Goal: Task Accomplishment & Management: Use online tool/utility

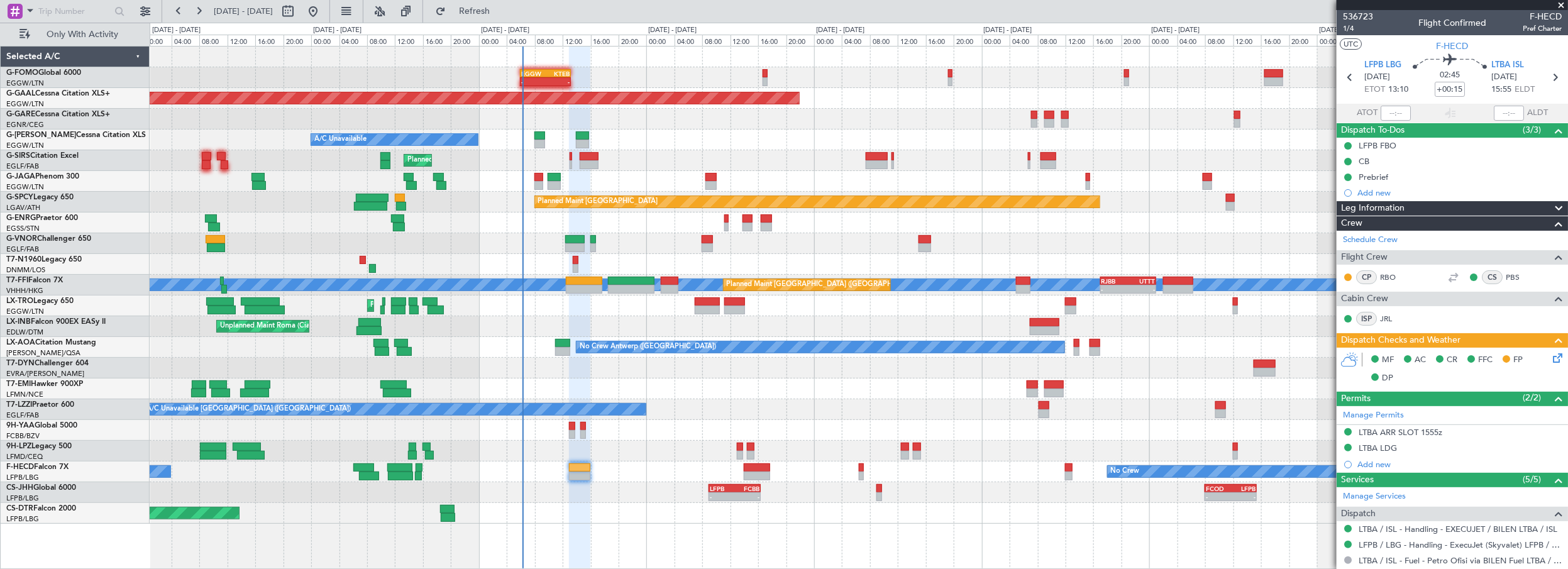
click at [660, 315] on div "Planned Maint [GEOGRAPHIC_DATA] ([GEOGRAPHIC_DATA])" at bounding box center [859, 306] width 1419 height 21
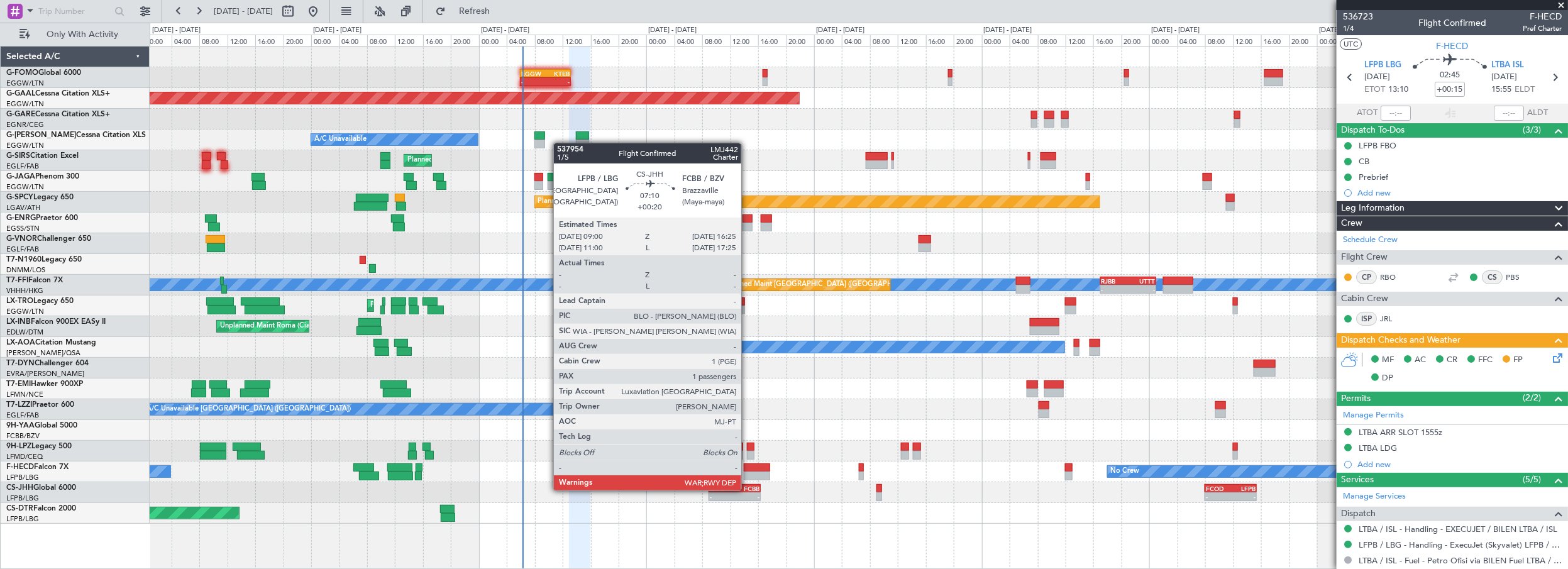
click at [748, 489] on div "FCBB" at bounding box center [747, 488] width 24 height 7
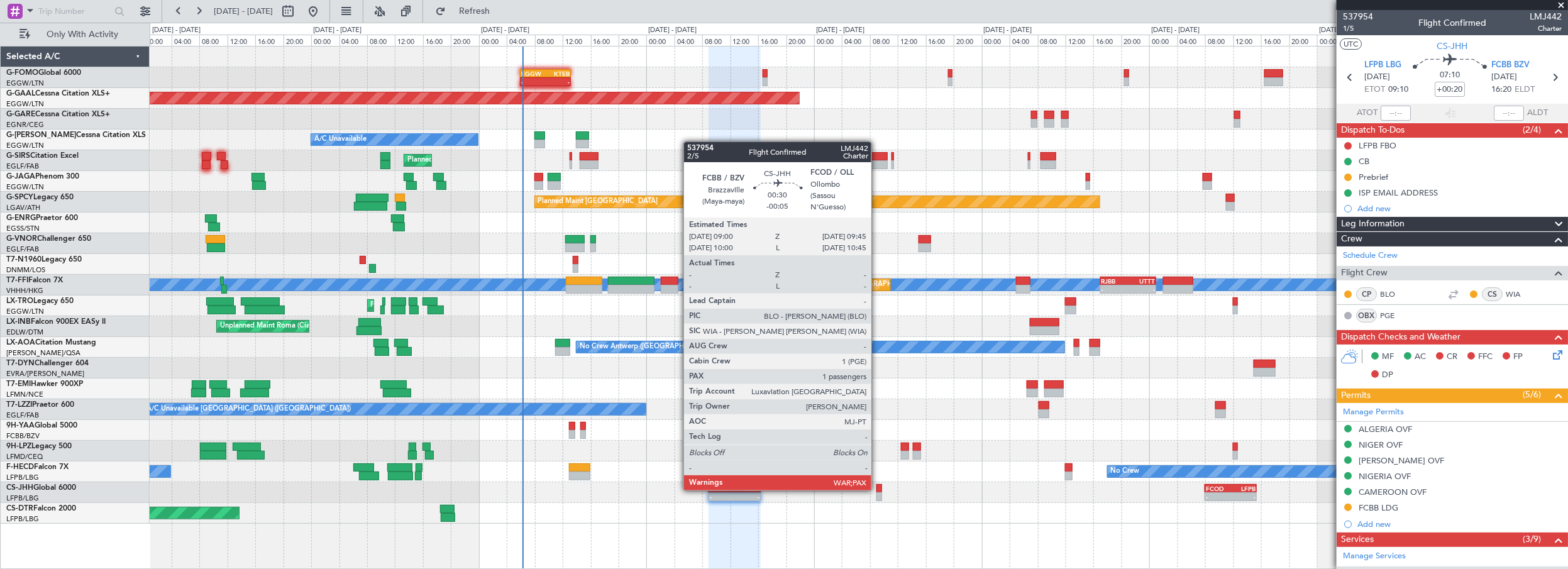
click at [879, 489] on div at bounding box center [879, 489] width 6 height 9
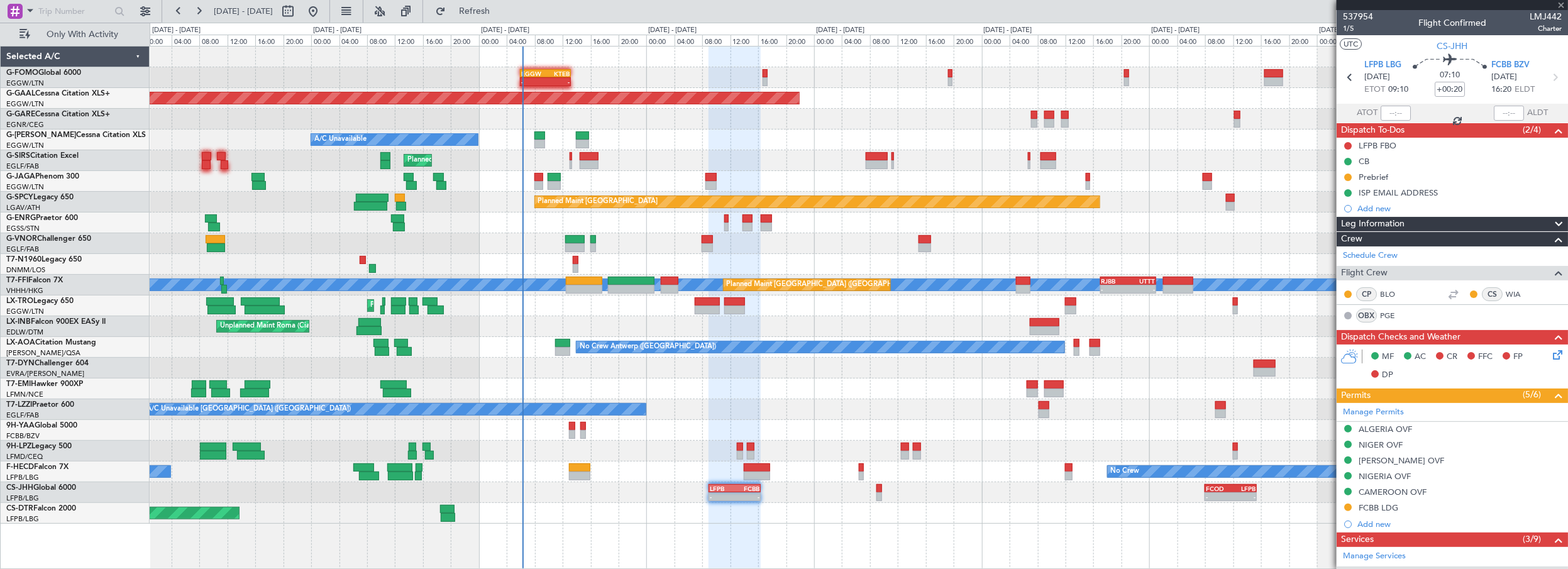
type input "-00:05"
type input "5"
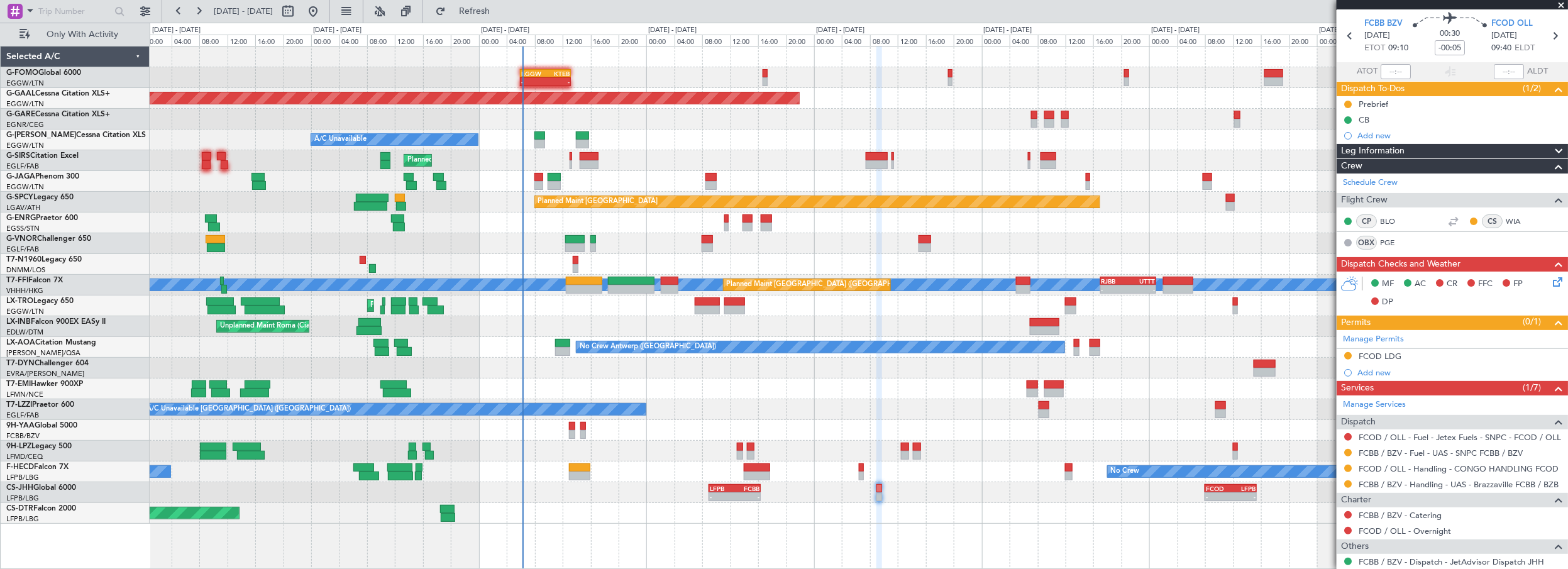
scroll to position [57, 0]
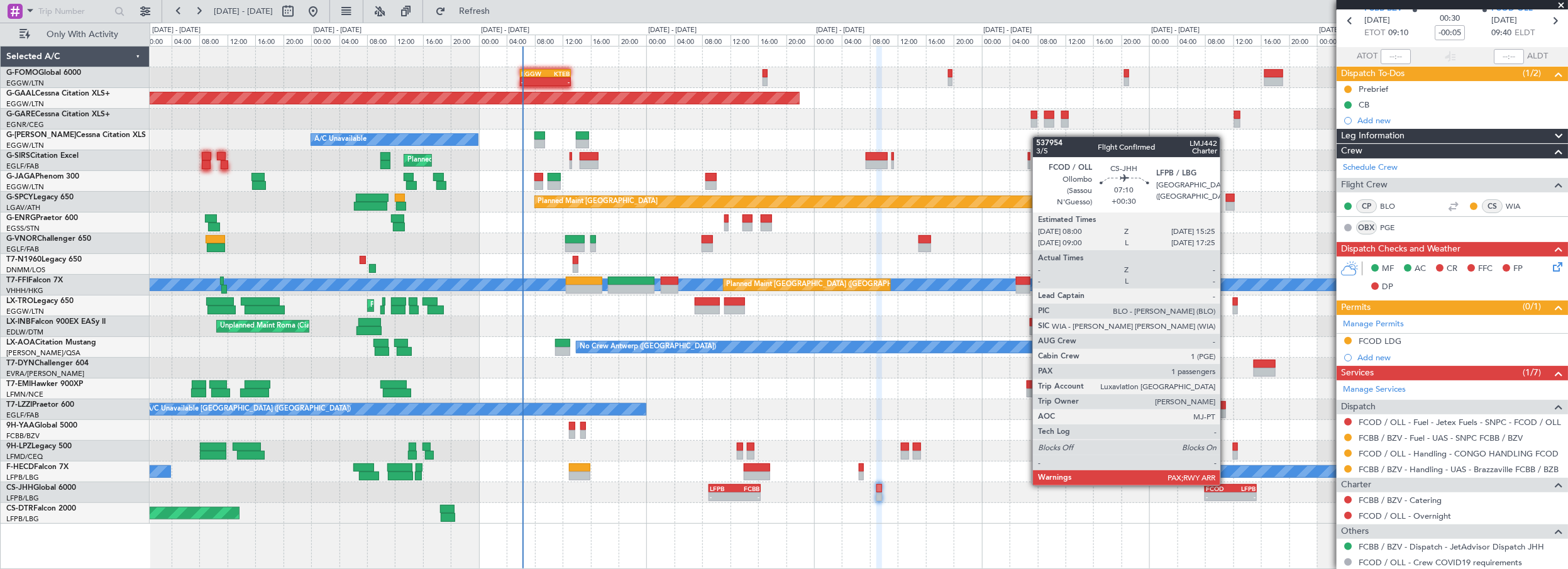
click at [1227, 485] on div "FCOD" at bounding box center [1218, 488] width 24 height 7
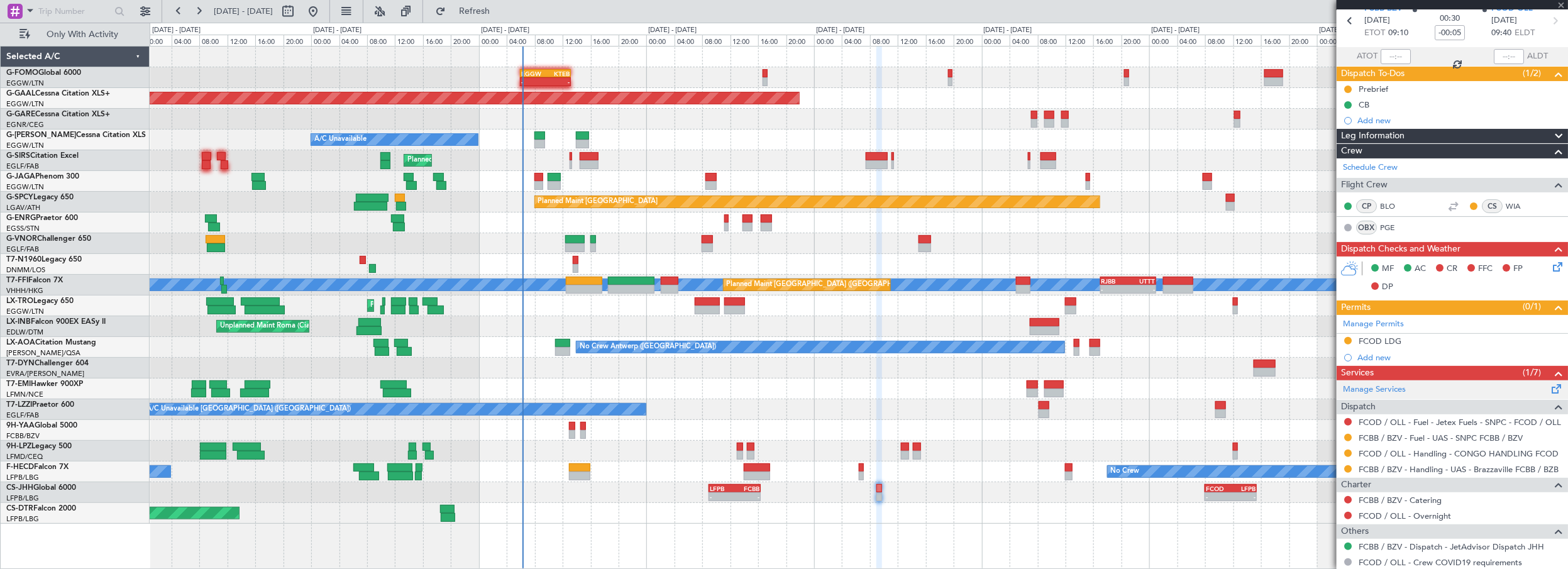
type input "+00:30"
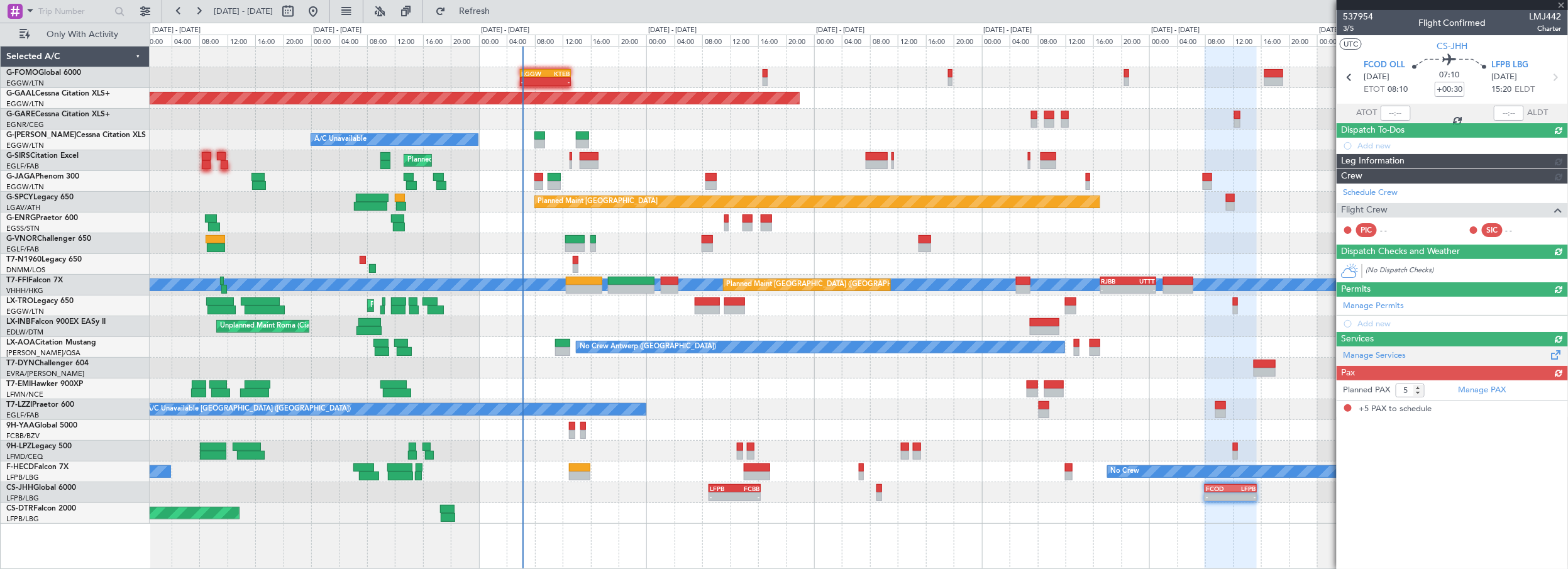
scroll to position [0, 0]
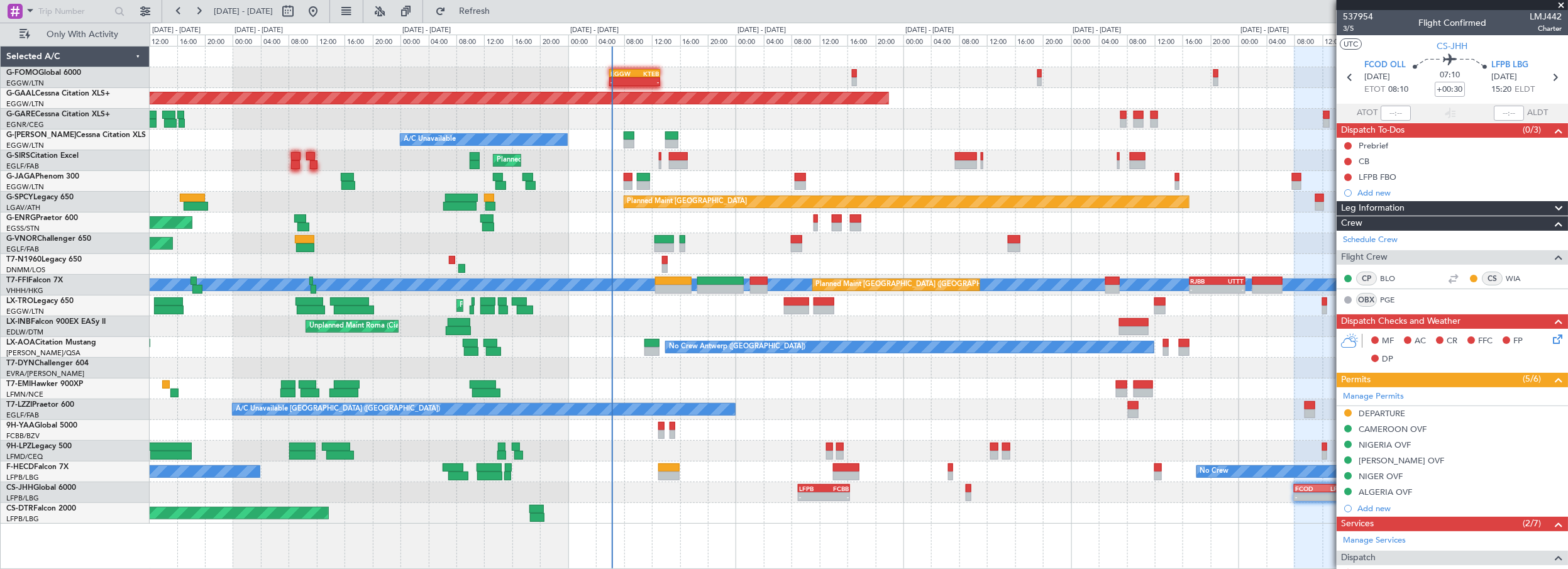
click at [771, 145] on div "- - EGGW 06:00 Z KTEB 13:15 Z Planned Maint [GEOGRAPHIC_DATA] ([GEOGRAPHIC_DATA…" at bounding box center [859, 285] width 1419 height 477
click at [501, 8] on span "Refresh" at bounding box center [474, 11] width 53 height 9
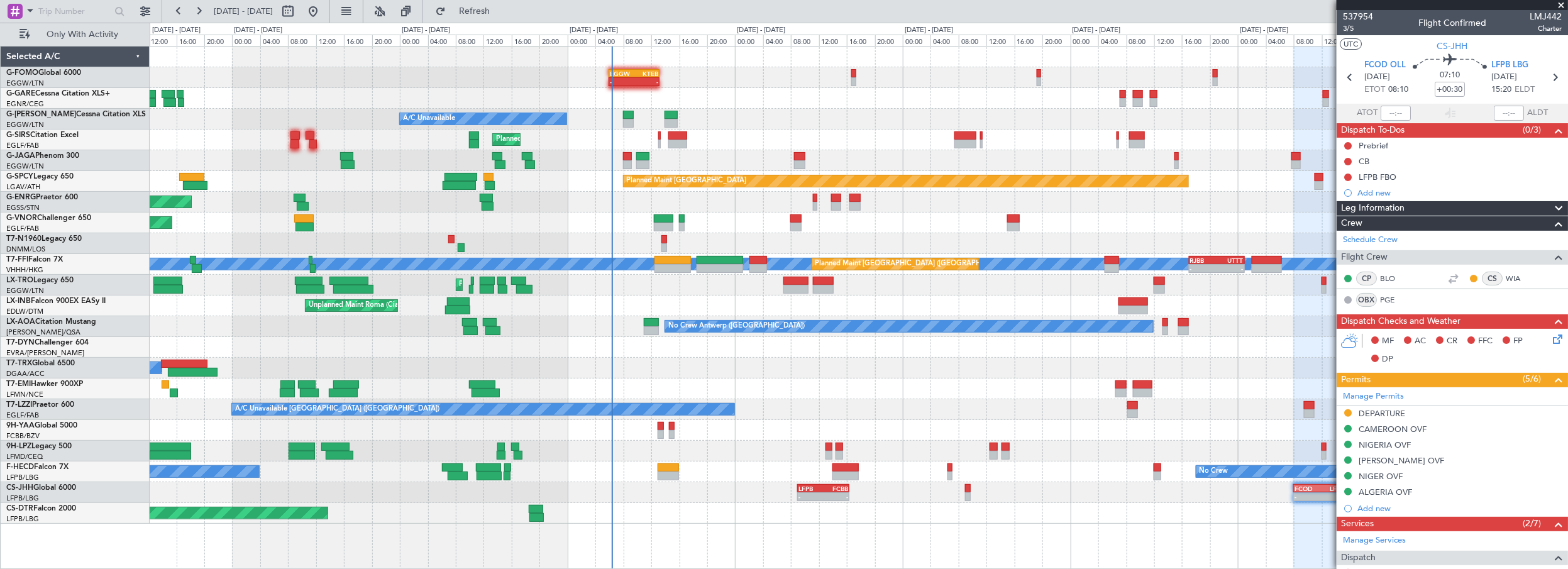
click at [854, 405] on div "A/C Unavailable [GEOGRAPHIC_DATA] ([GEOGRAPHIC_DATA])" at bounding box center [859, 410] width 1419 height 21
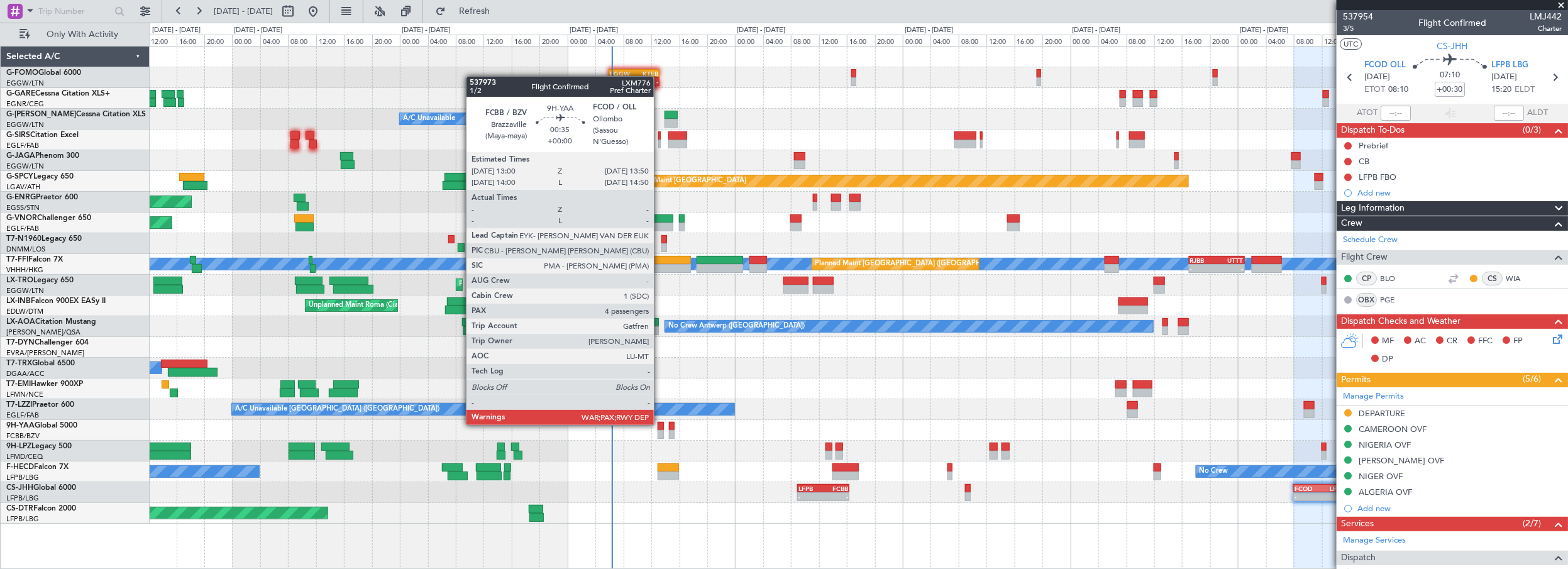
click at [660, 424] on div at bounding box center [660, 426] width 7 height 9
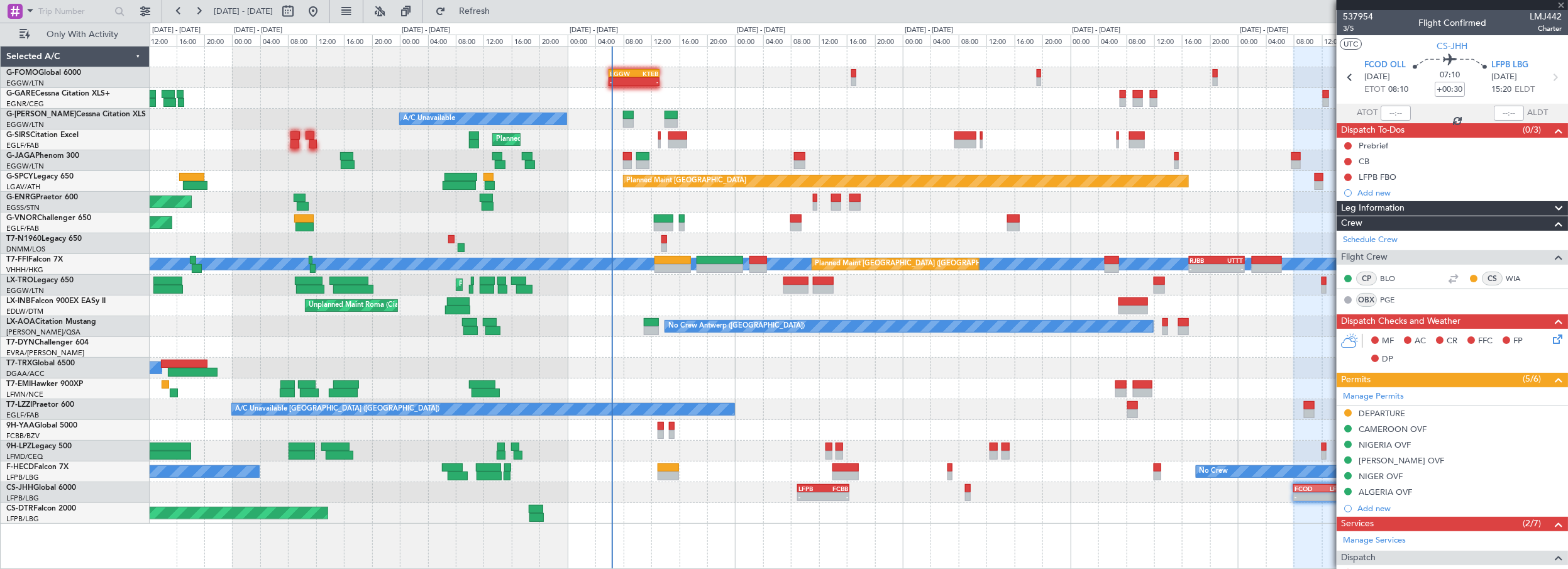
type input "4"
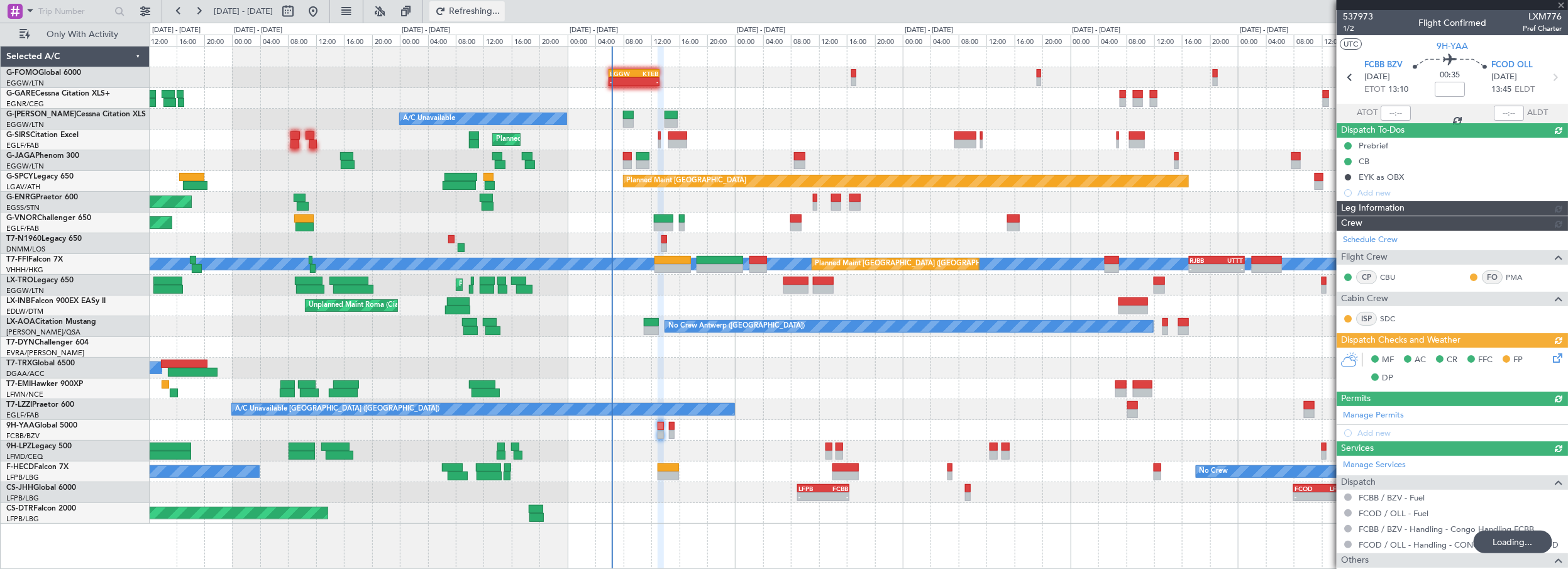
click at [501, 15] on span "Refreshing..." at bounding box center [474, 11] width 53 height 9
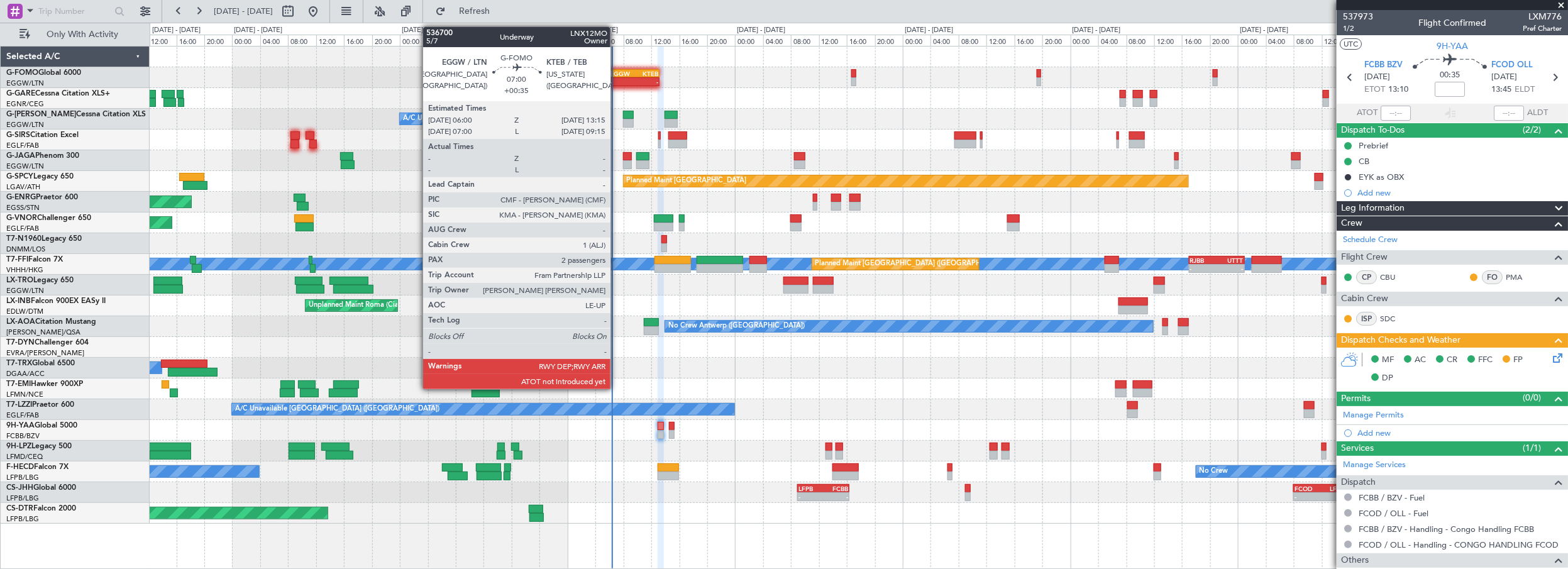
click at [618, 74] on div "EGGW" at bounding box center [622, 73] width 24 height 7
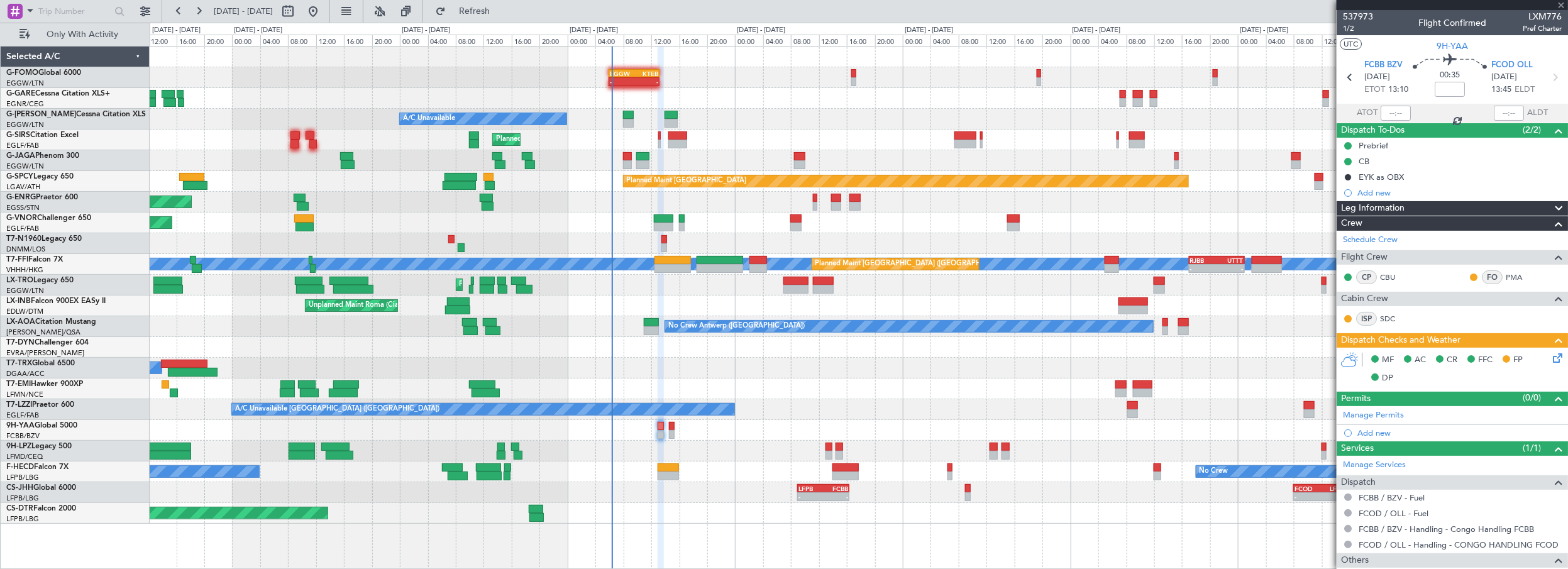
type input "+00:35"
type input "2"
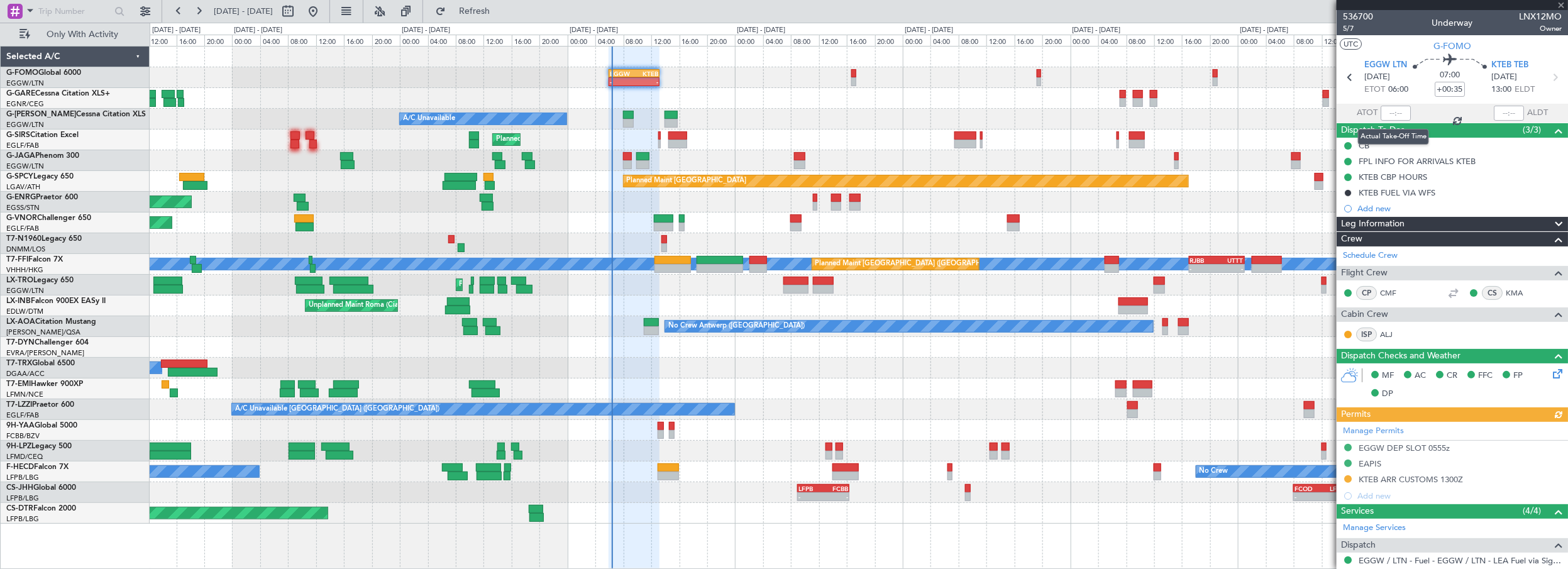
click at [1395, 113] on div at bounding box center [1396, 113] width 30 height 15
click at [1393, 112] on input "text" at bounding box center [1396, 113] width 30 height 15
type input "06:20"
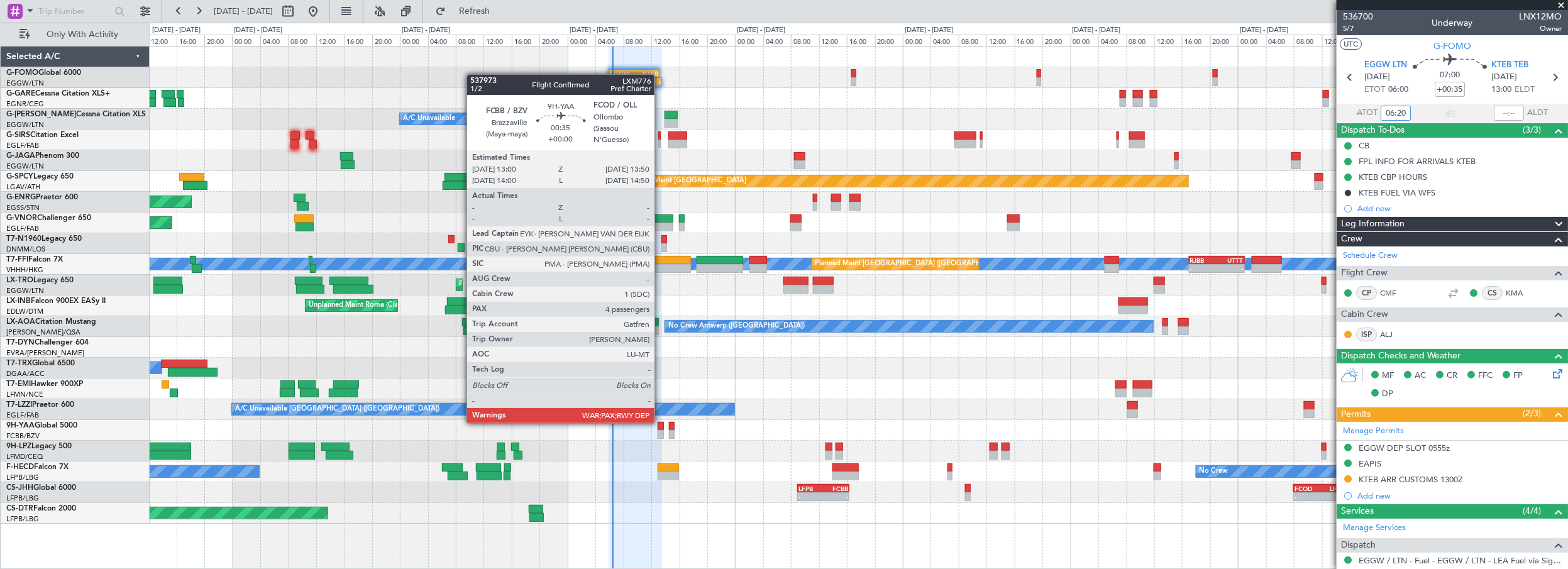
click at [661, 422] on div at bounding box center [660, 426] width 7 height 9
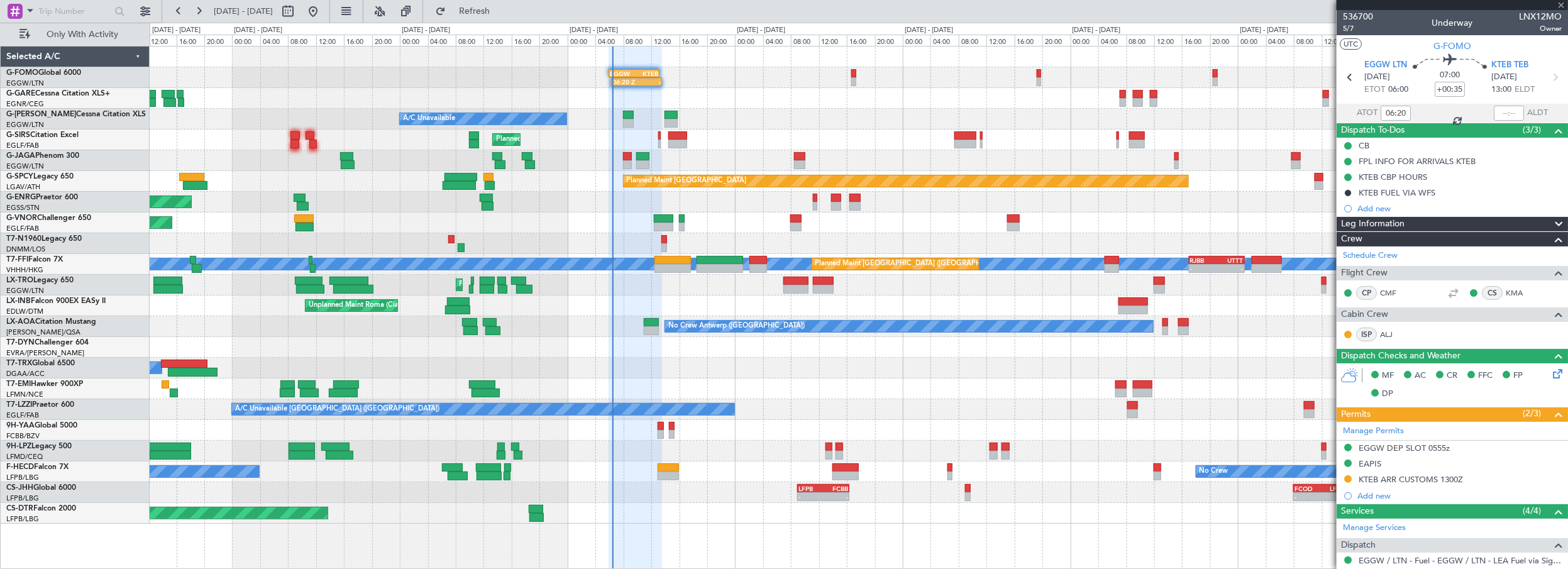
type input "4"
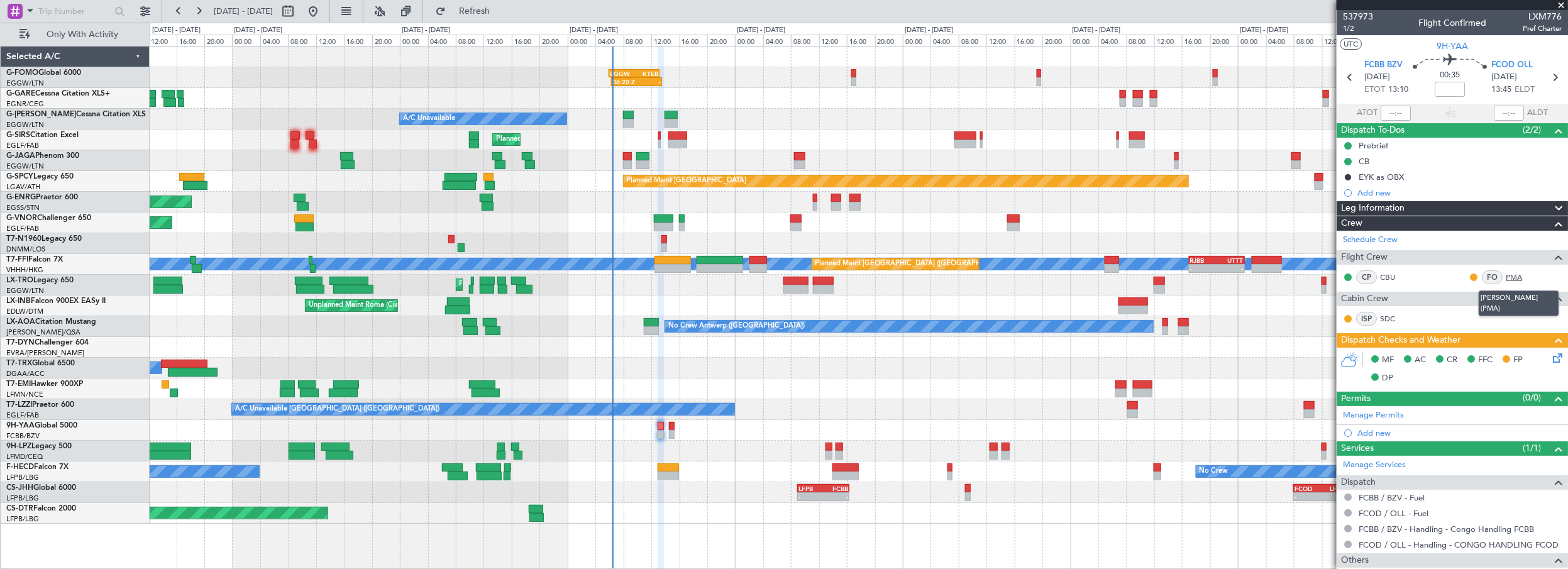
click at [1507, 275] on link "PMA" at bounding box center [1520, 277] width 28 height 11
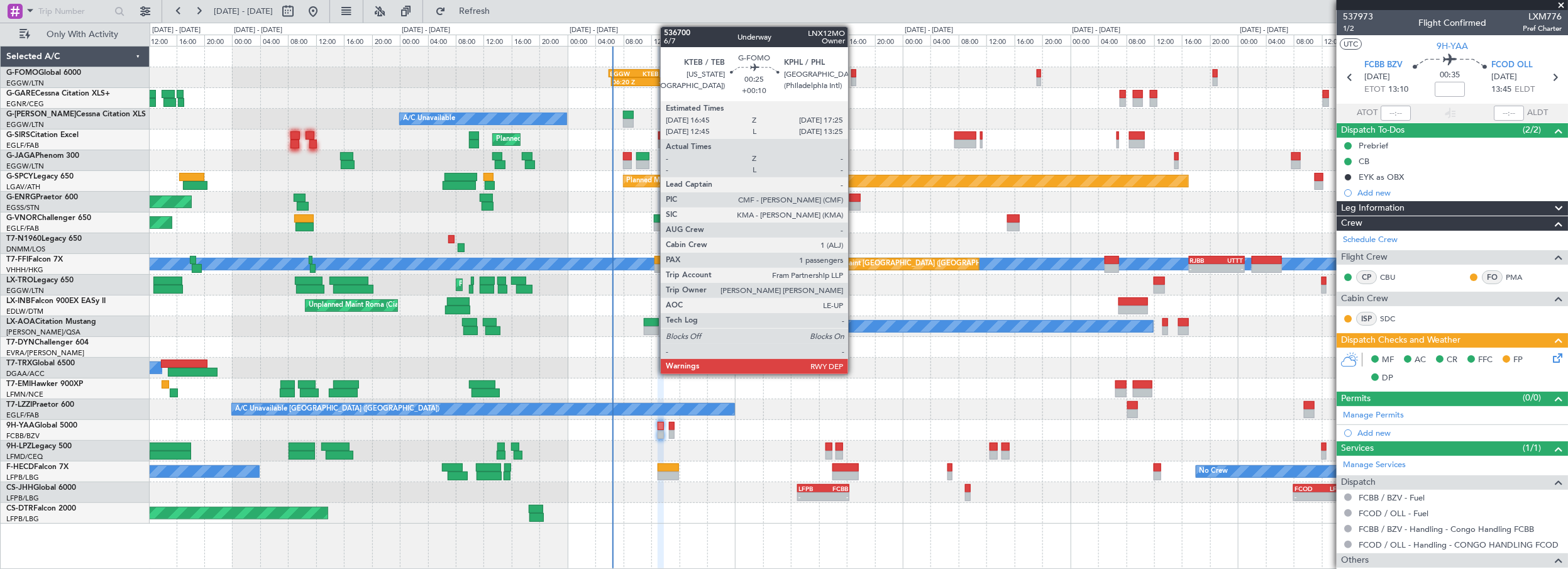
click at [854, 73] on div at bounding box center [854, 74] width 5 height 9
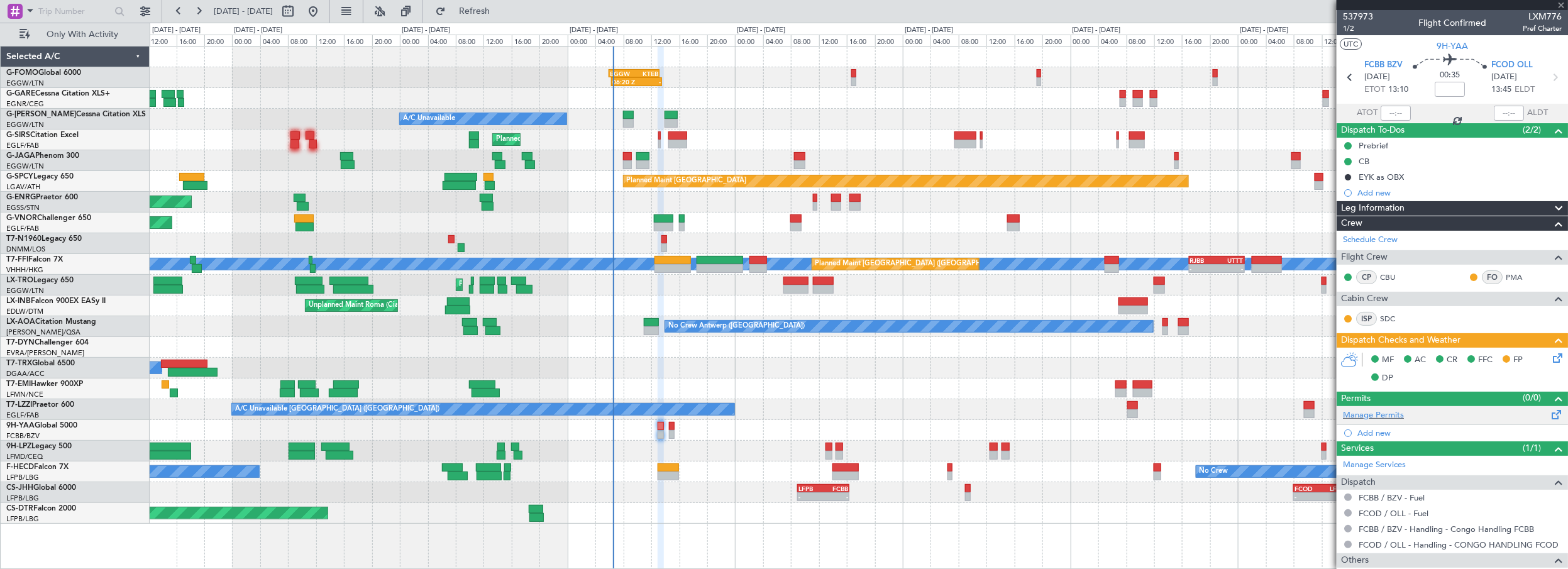
type input "+00:10"
type input "1"
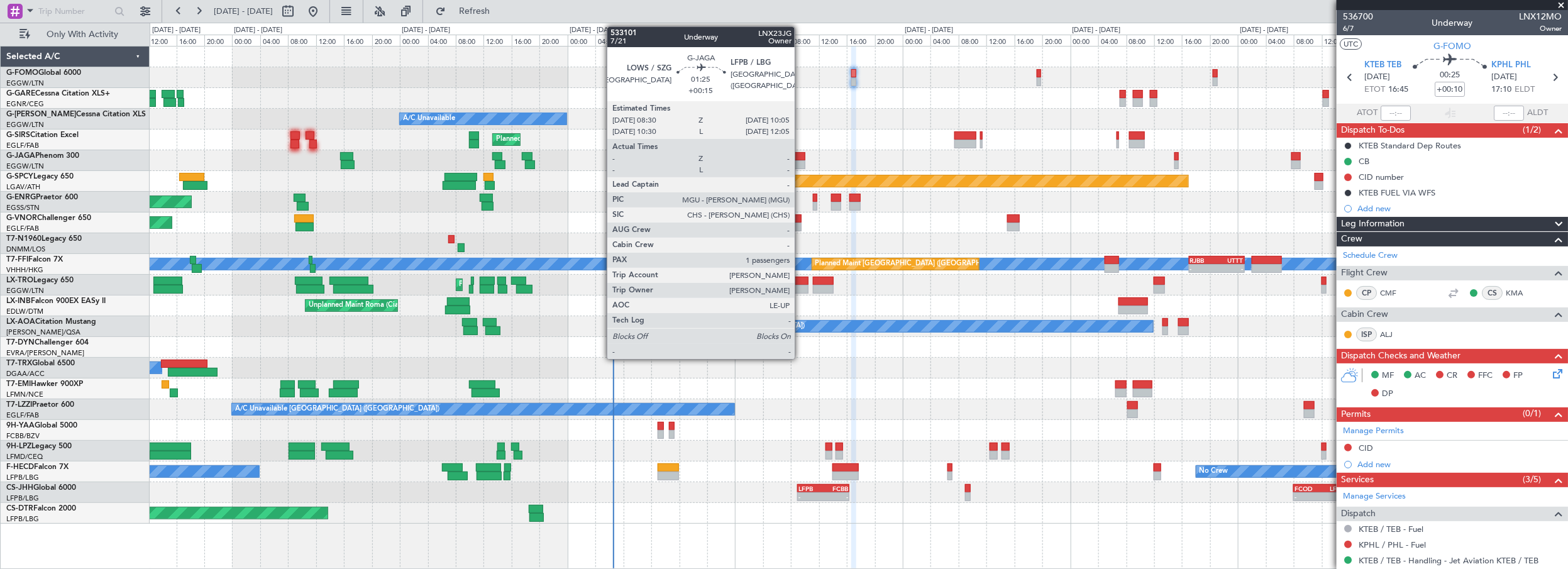
click at [801, 158] on div at bounding box center [800, 157] width 11 height 9
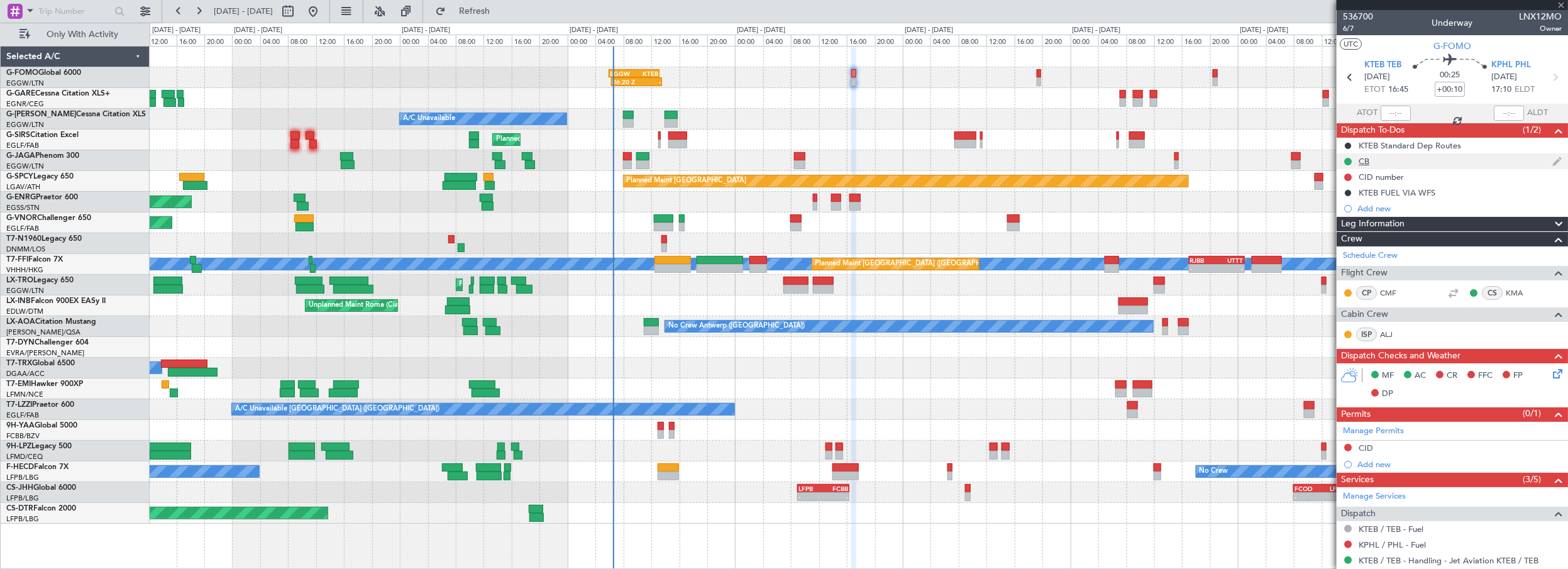
type input "+00:15"
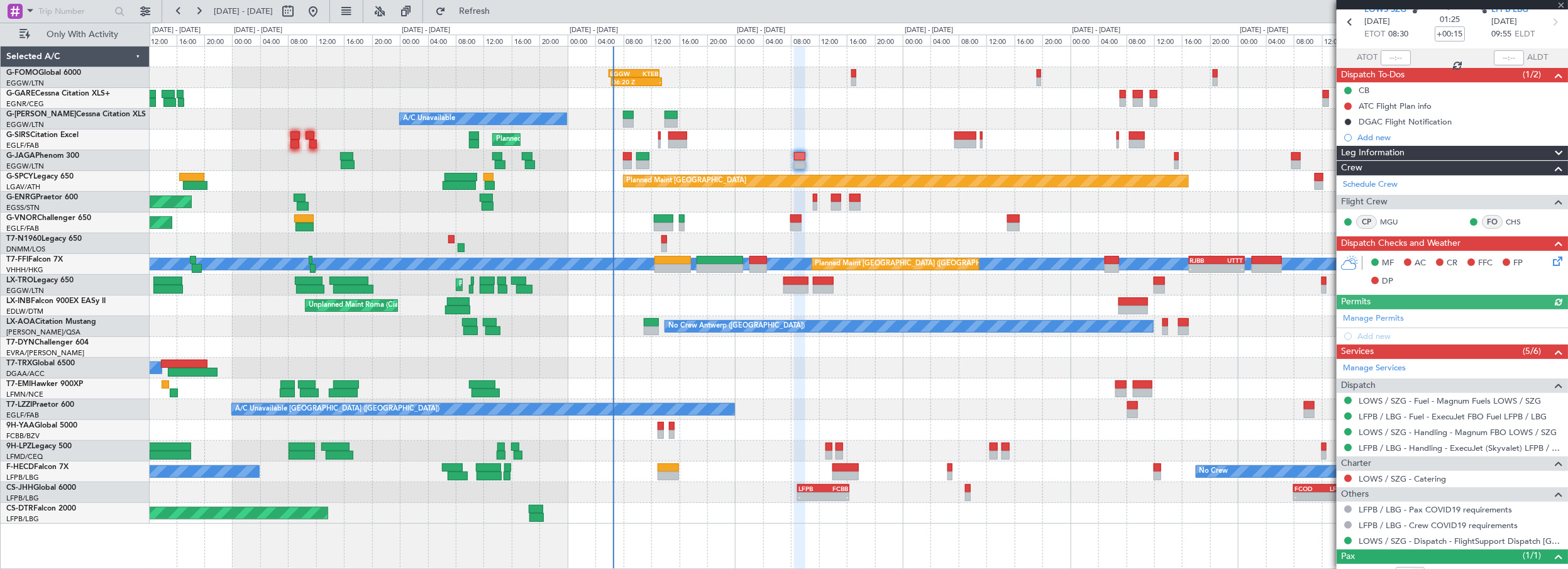
scroll to position [95, 0]
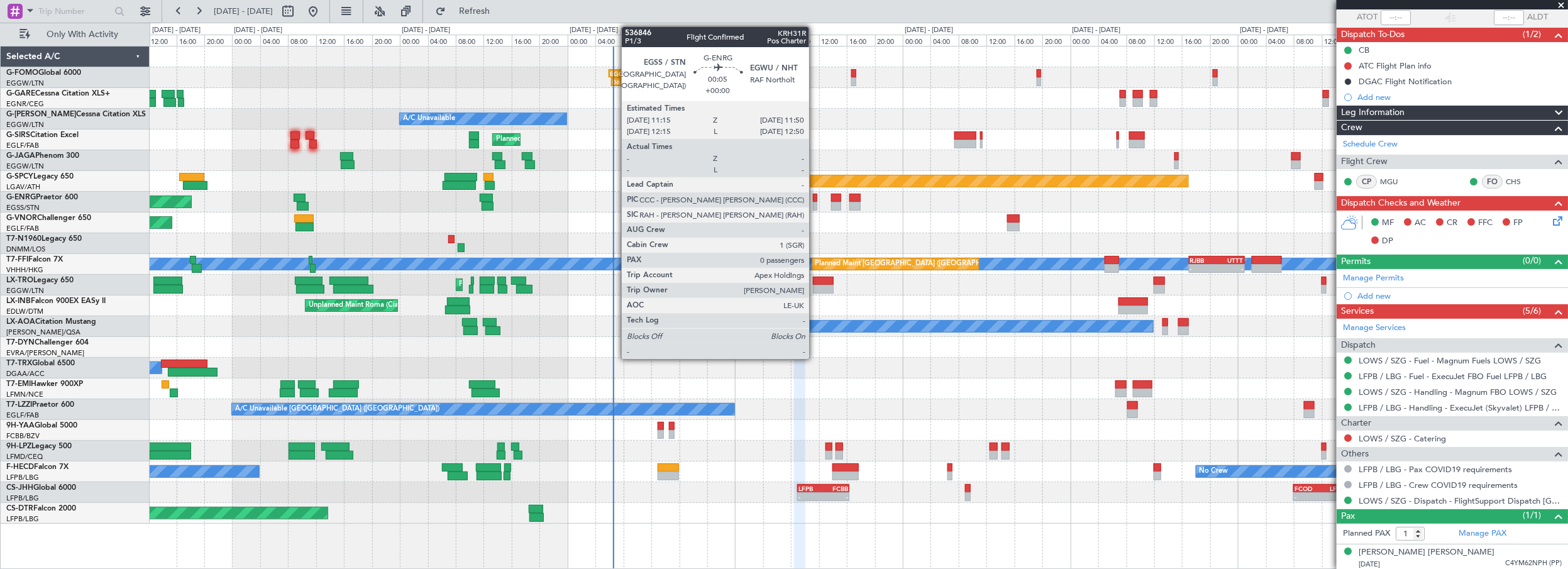
click at [816, 195] on div at bounding box center [815, 198] width 4 height 9
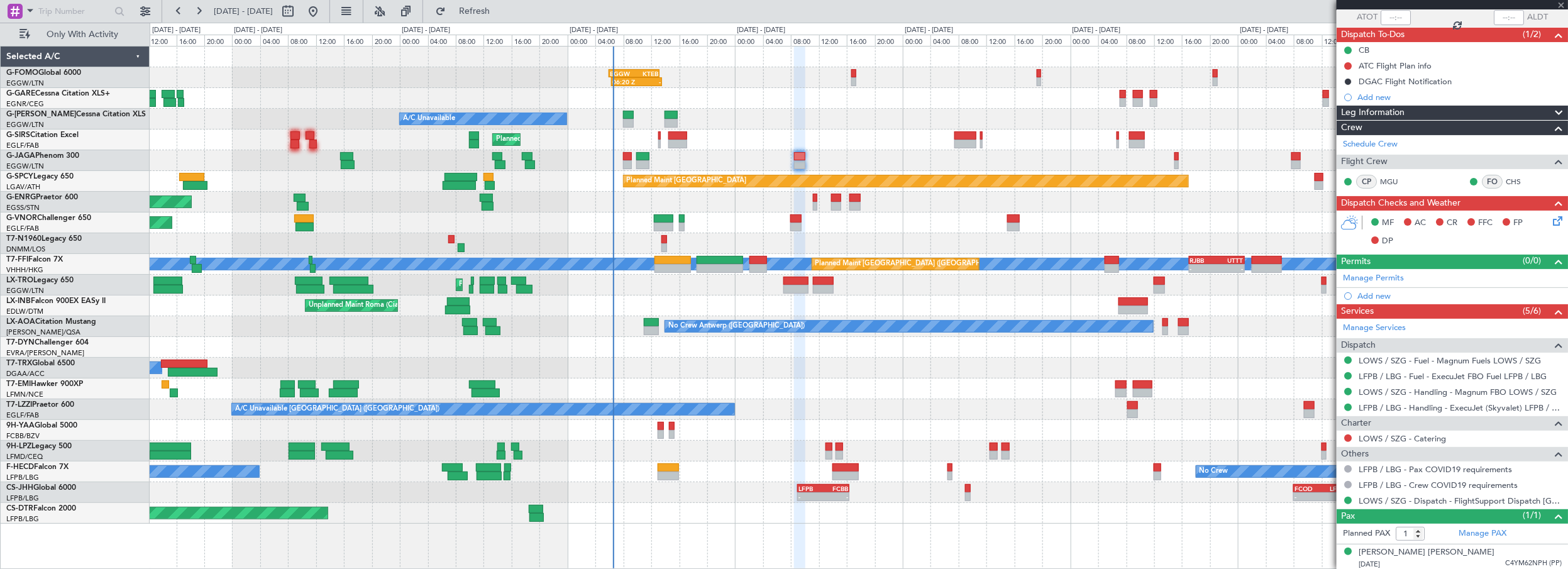
type input "0"
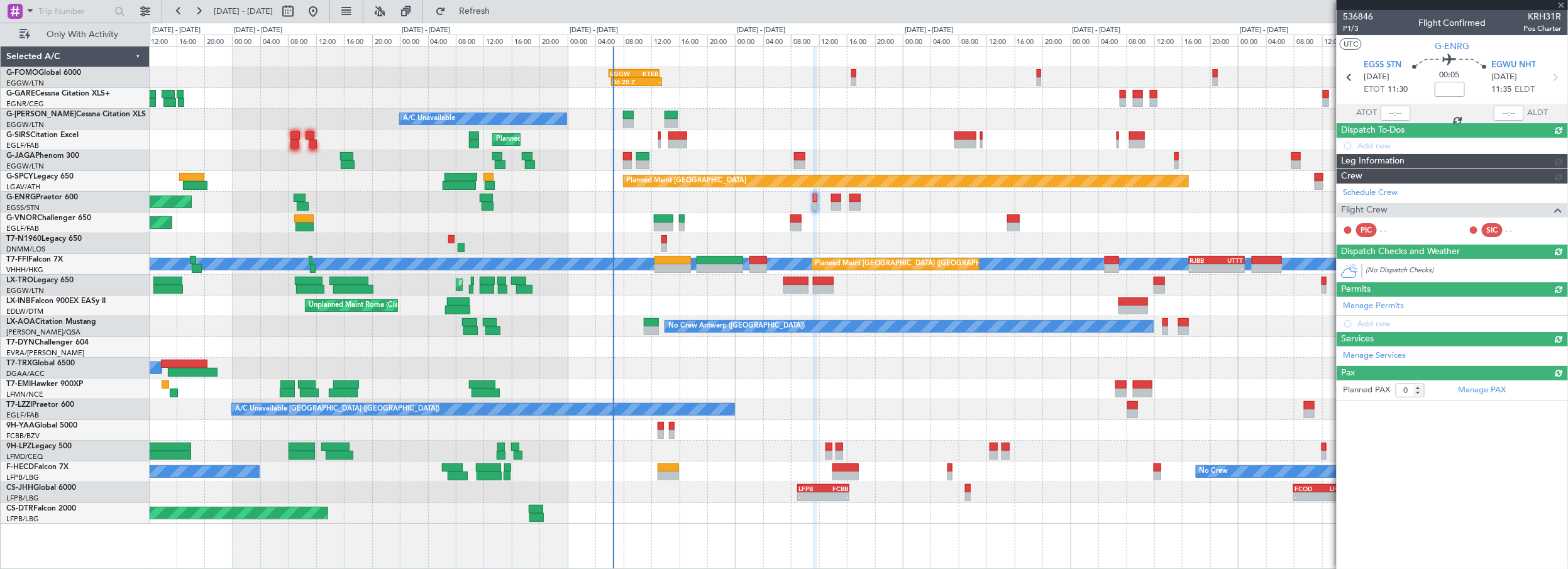
scroll to position [0, 0]
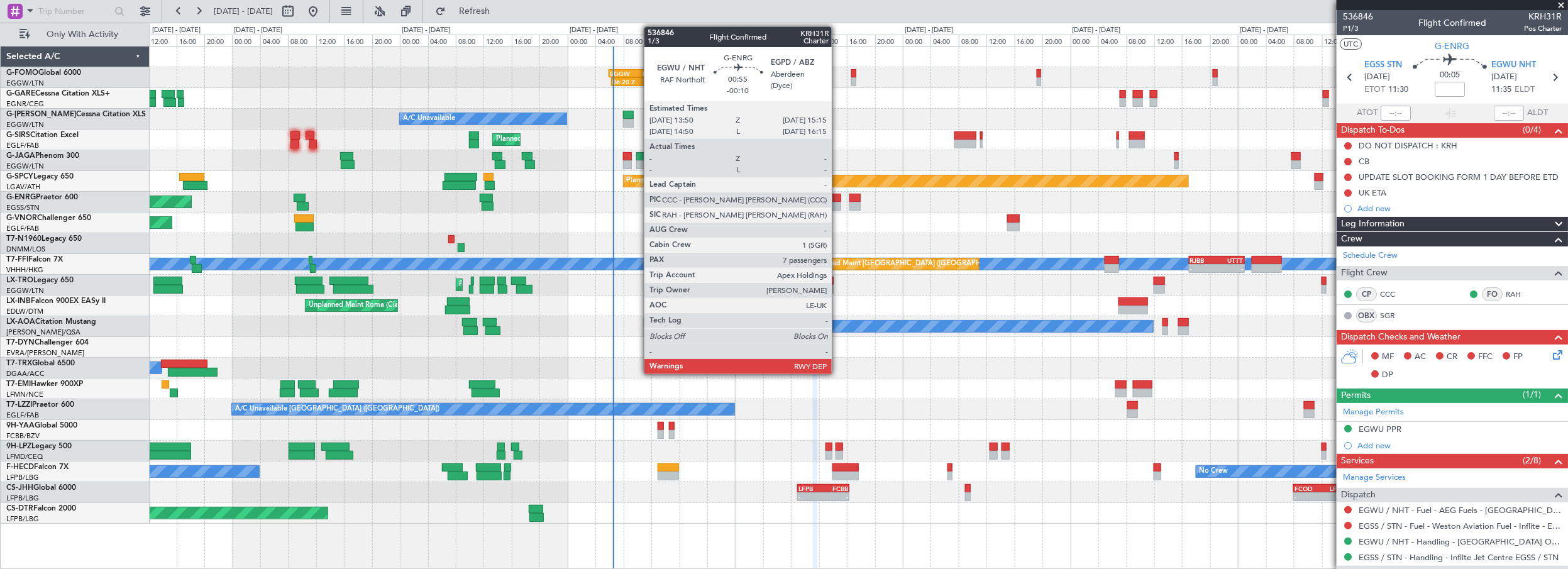
click at [838, 199] on div at bounding box center [837, 198] width 10 height 9
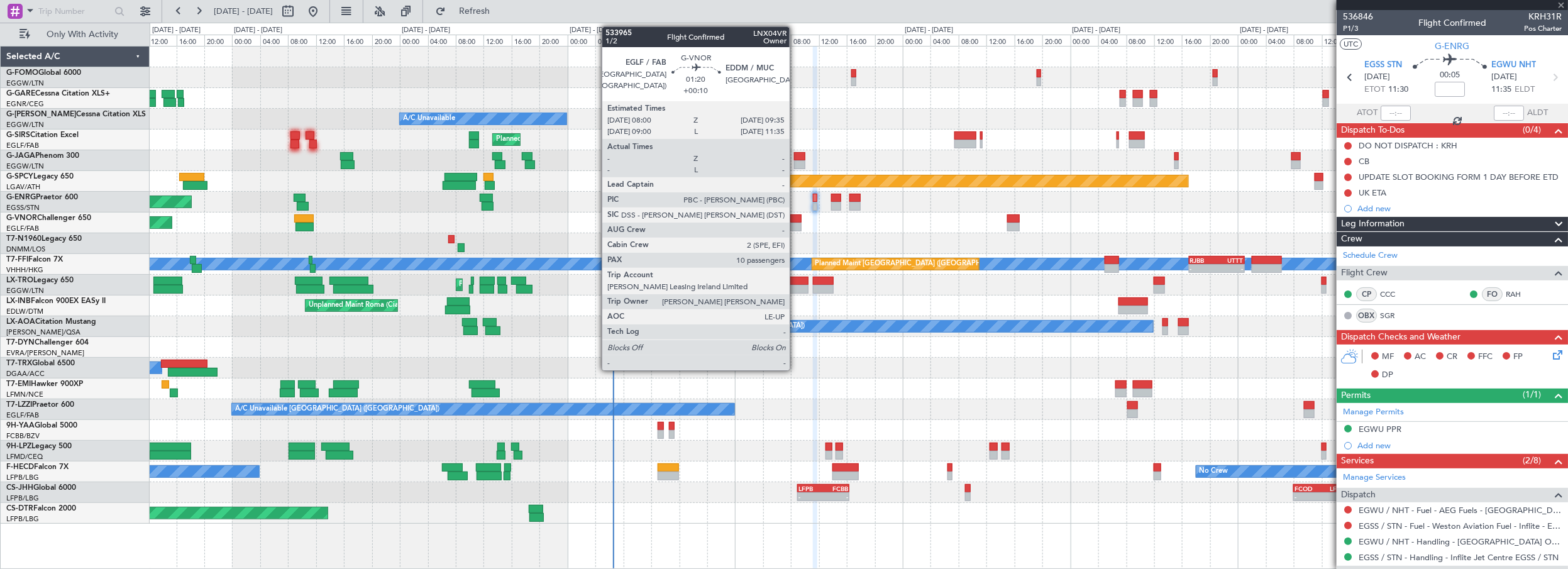
type input "-00:10"
type input "7"
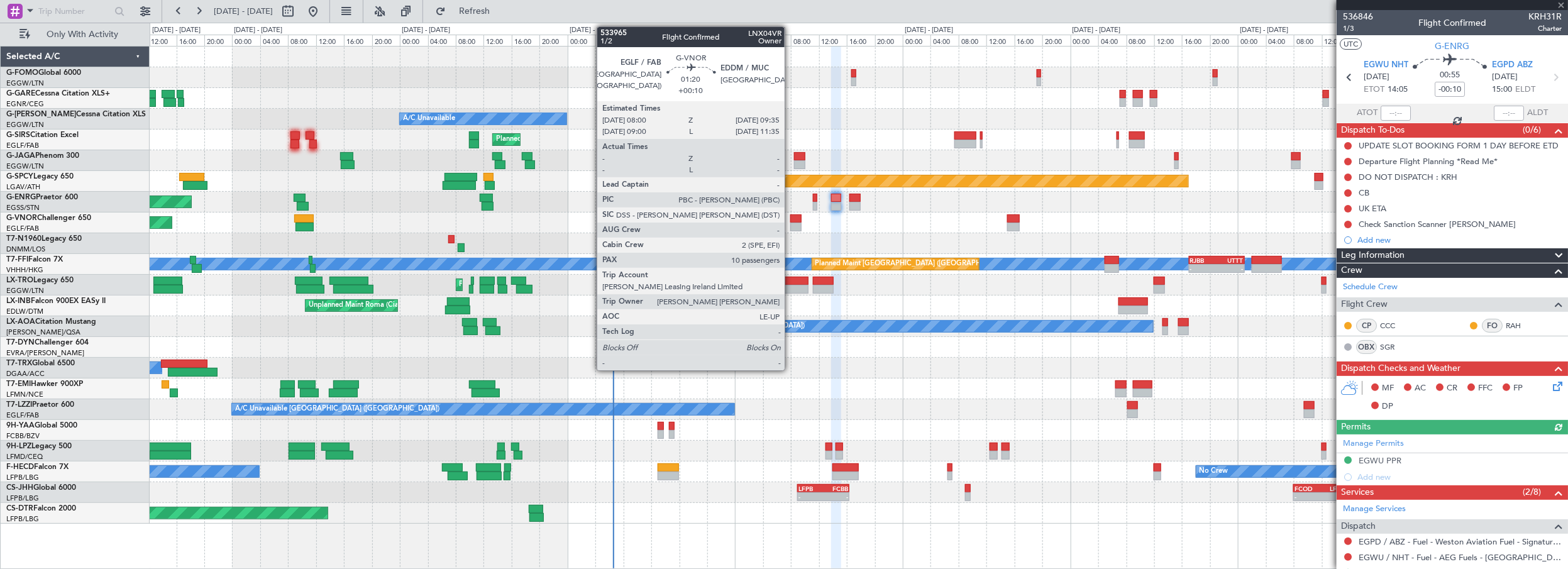
click at [791, 217] on div at bounding box center [796, 219] width 11 height 9
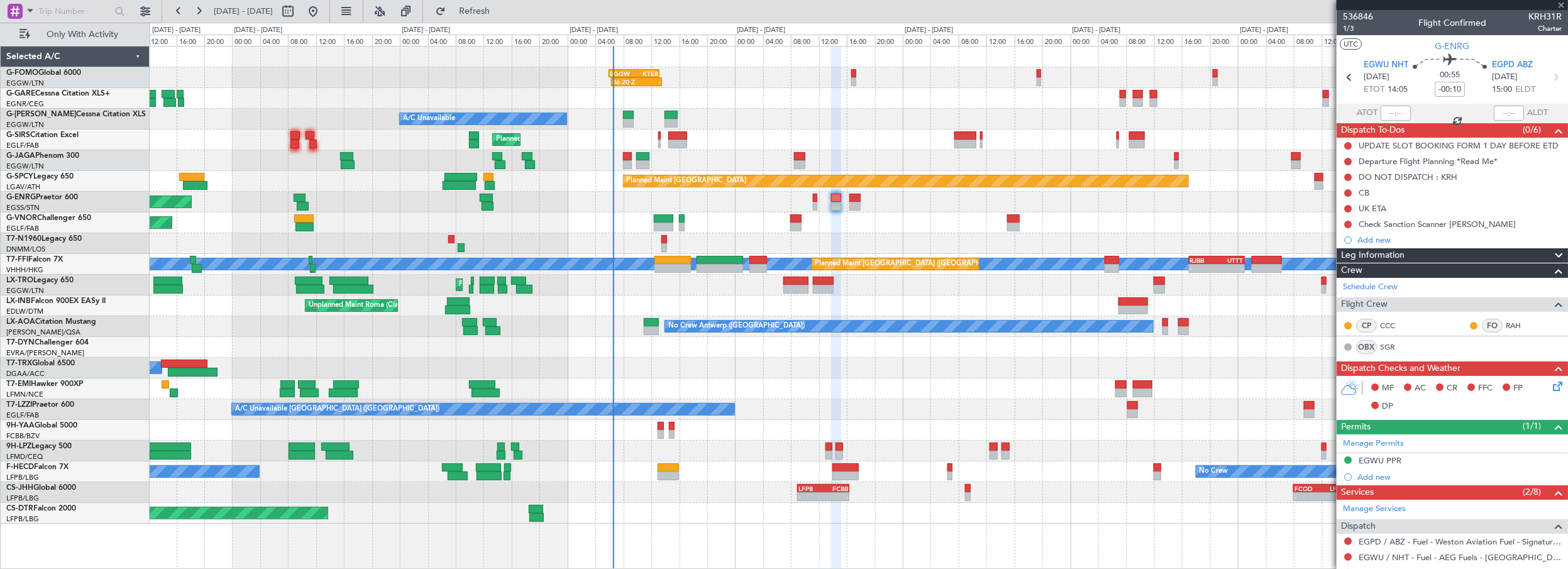
type input "+00:10"
type input "10"
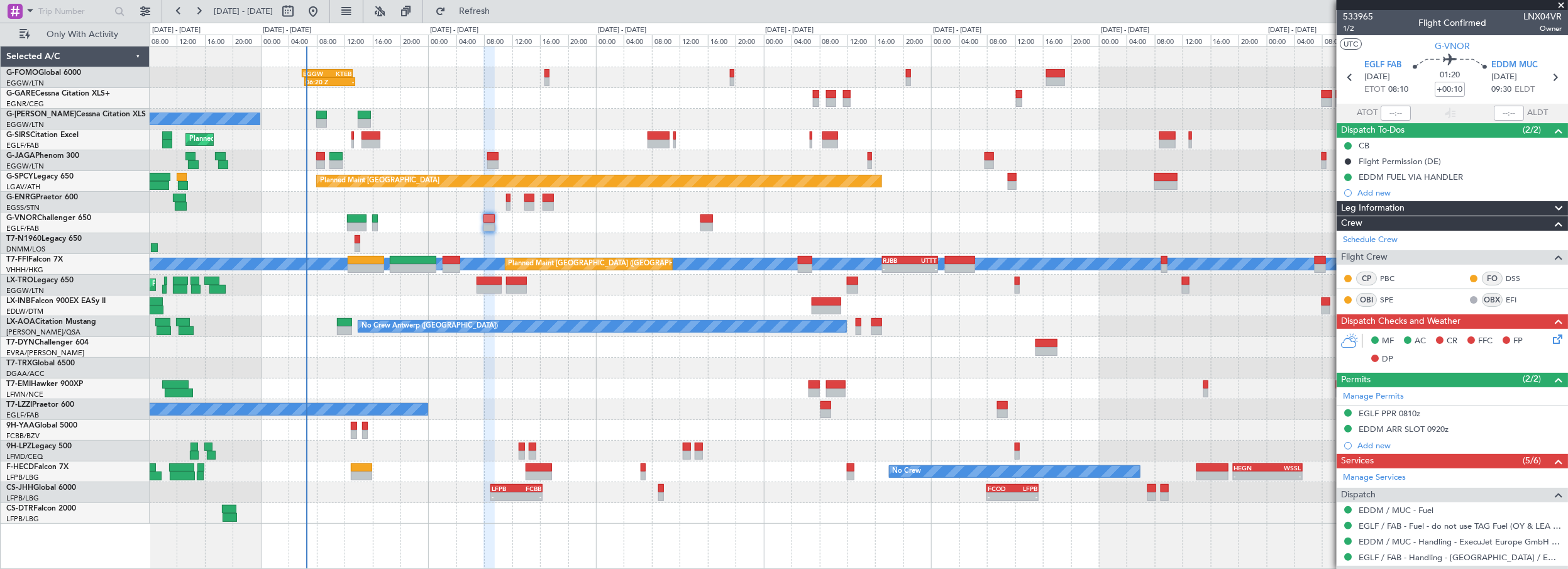
click at [730, 343] on div "06:20 Z - EGGW 06:00 Z KTEB 13:15 Z A/C Unavailable Planned Maint [GEOGRAPHIC_D…" at bounding box center [859, 285] width 1419 height 477
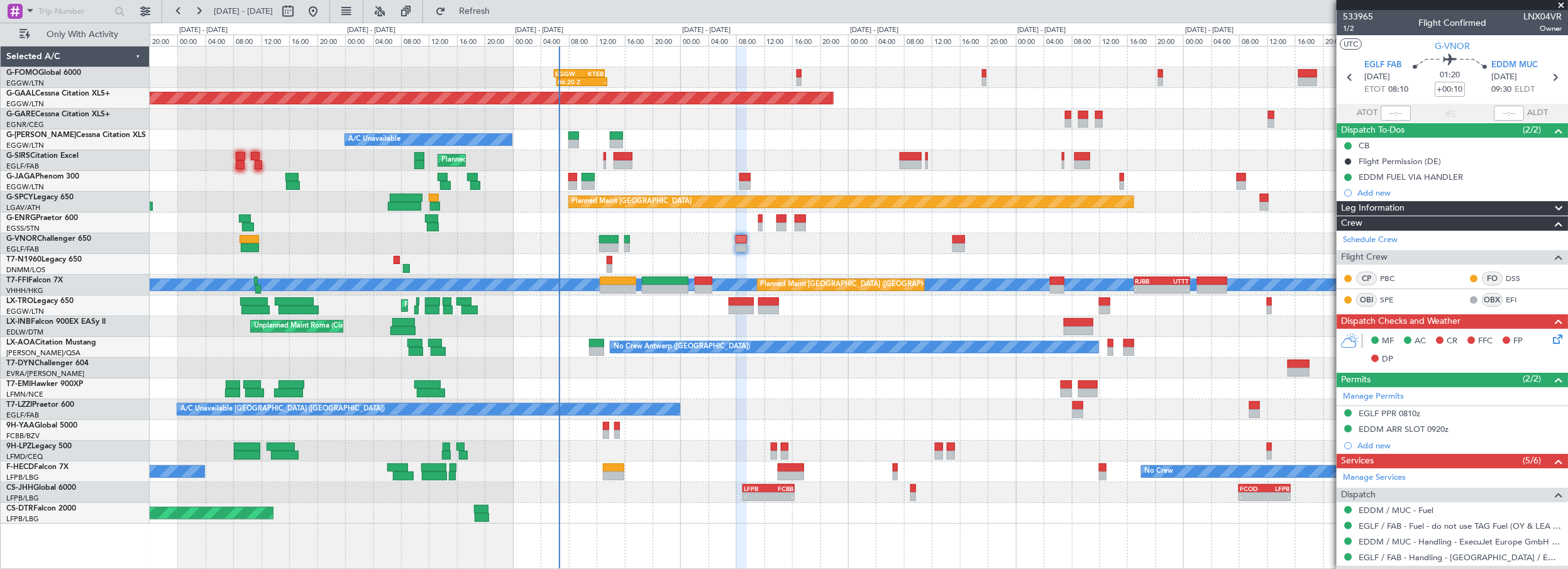
click at [761, 400] on div "06:20 Z - EGGW 06:00 Z KTEB 13:15 Z Owner Planned [GEOGRAPHIC_DATA] A/C Unavail…" at bounding box center [859, 285] width 1419 height 477
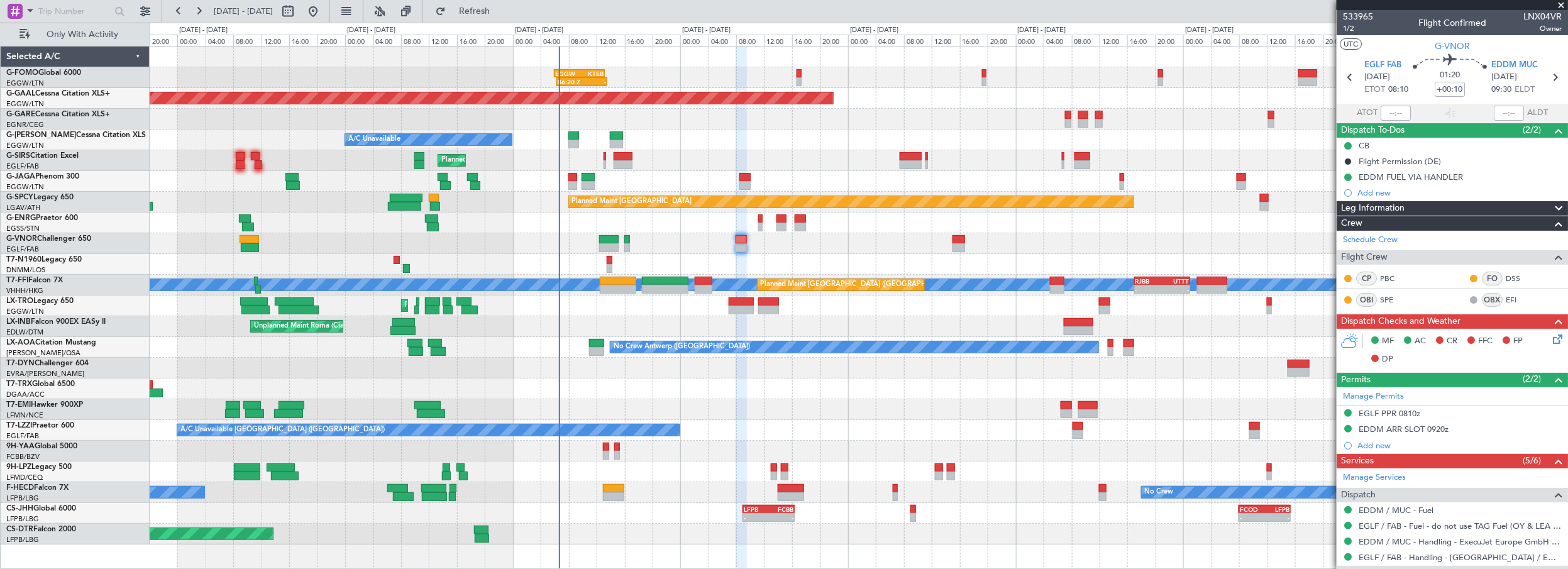
click at [718, 172] on div "06:20 Z - EGGW 06:00 Z KTEB 13:15 Z Owner Planned [GEOGRAPHIC_DATA] A/C Unavail…" at bounding box center [859, 295] width 1419 height 498
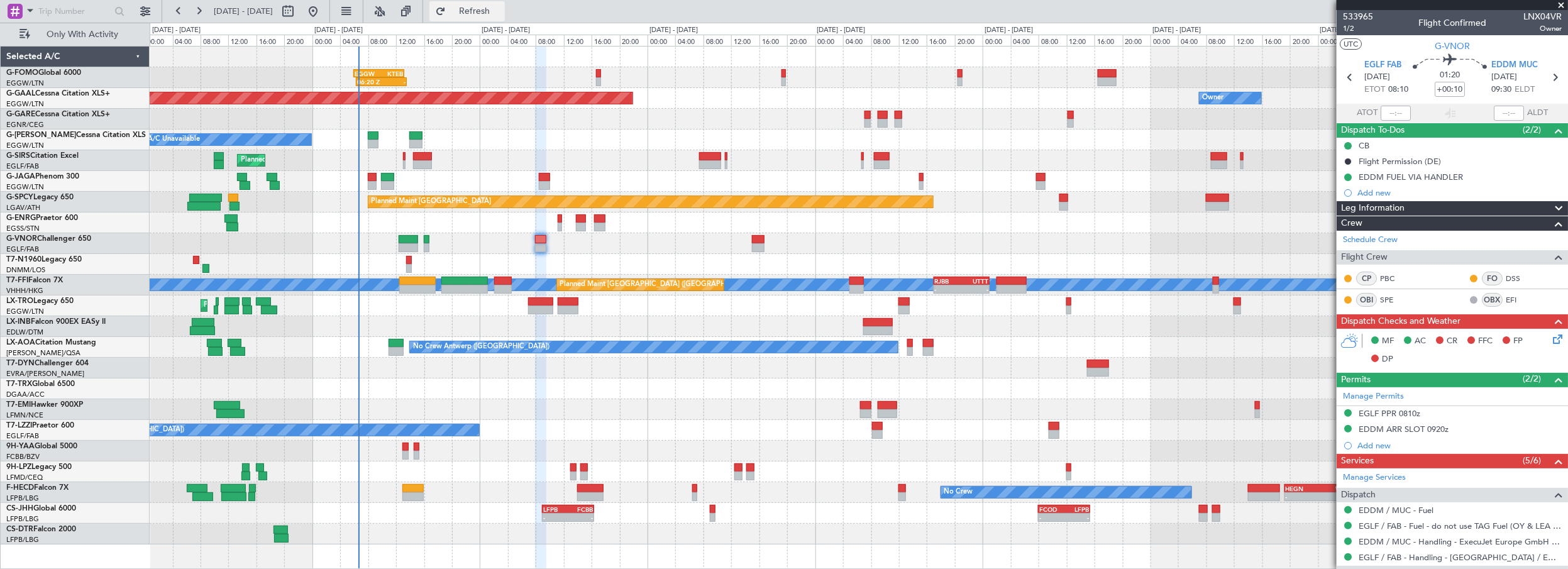
click at [501, 7] on span "Refresh" at bounding box center [474, 11] width 53 height 9
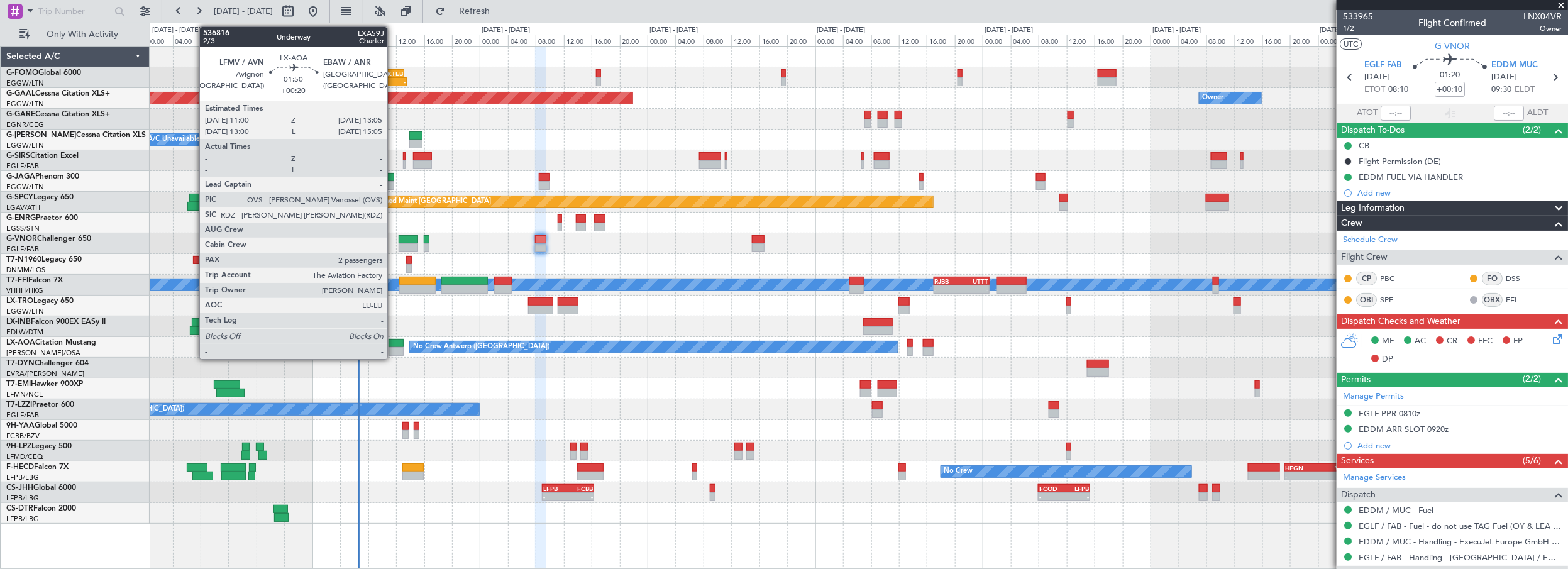
click at [393, 340] on div at bounding box center [396, 343] width 15 height 9
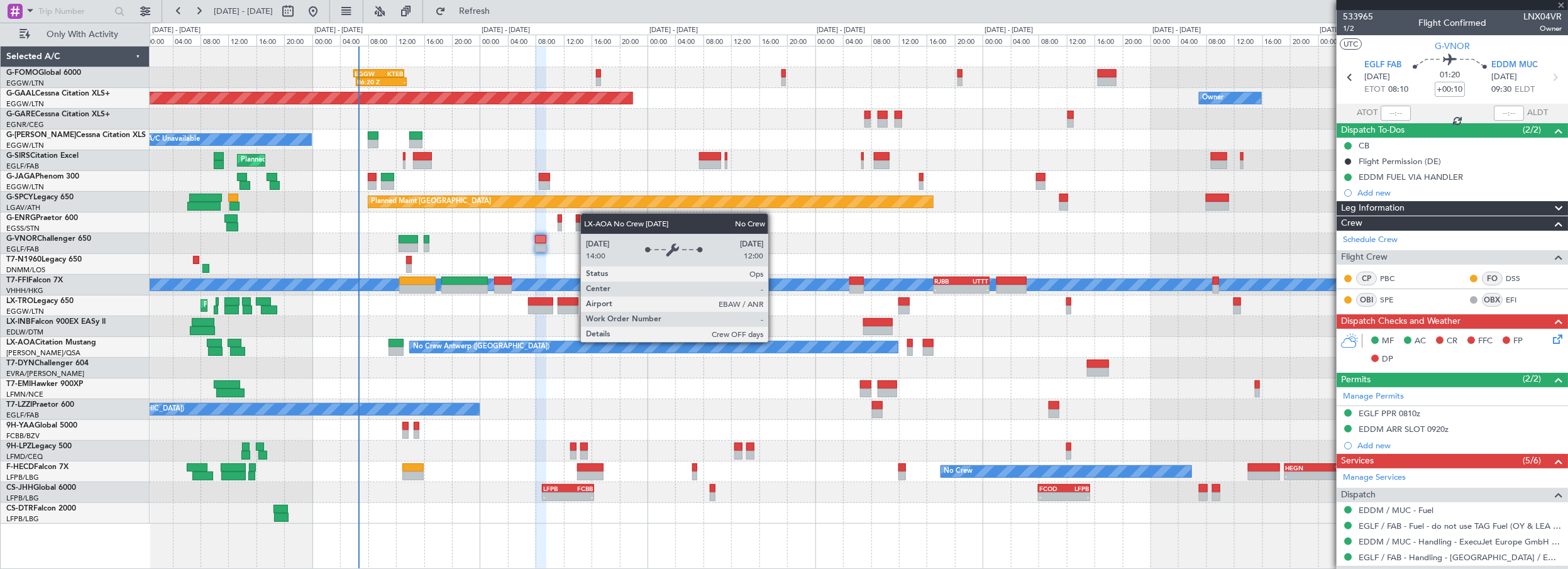
type input "+00:20"
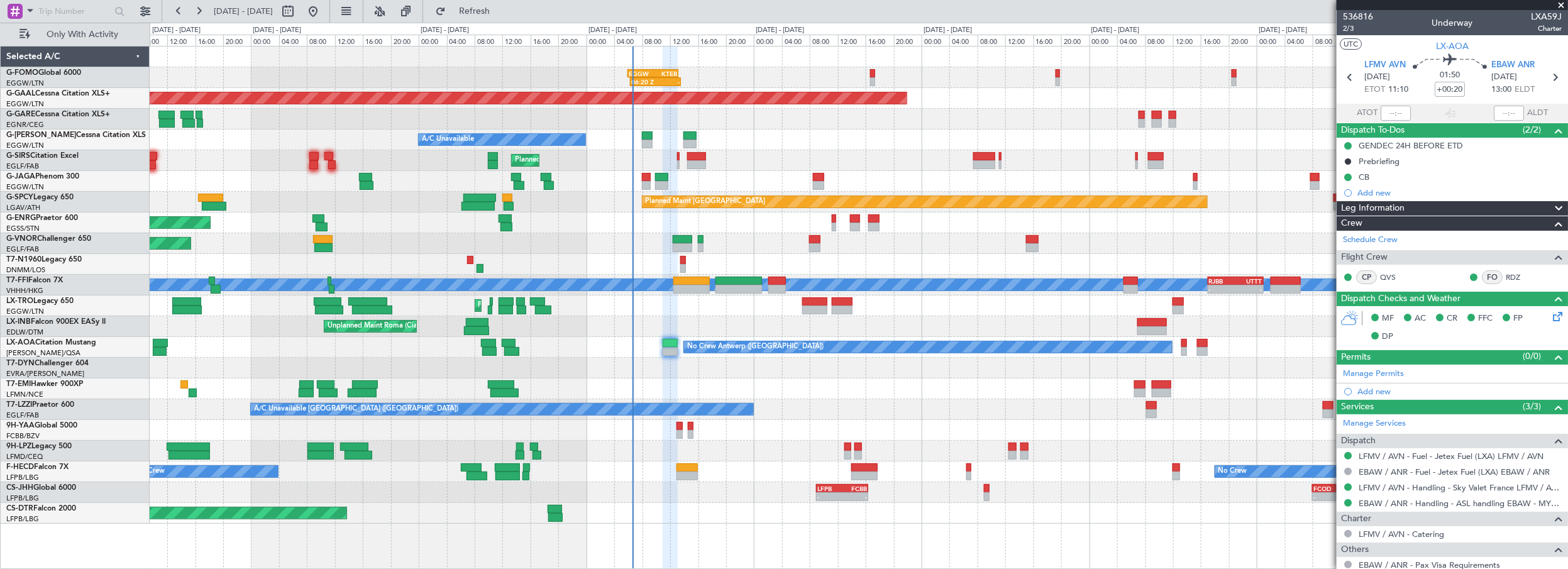
click at [567, 375] on div at bounding box center [859, 368] width 1419 height 21
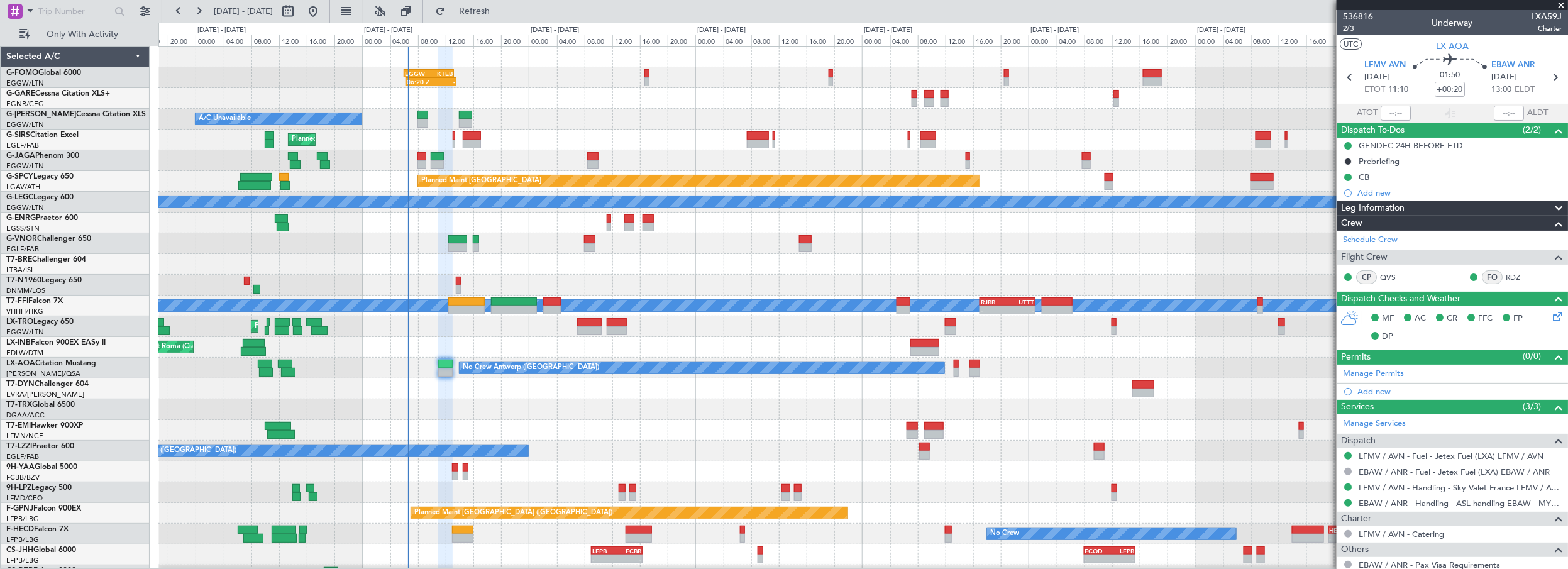
click at [594, 426] on div "06:20 Z - EGGW 06:00 Z KTEB 13:15 Z A/C Unavailable Planned Maint [GEOGRAPHIC_D…" at bounding box center [863, 316] width 1410 height 539
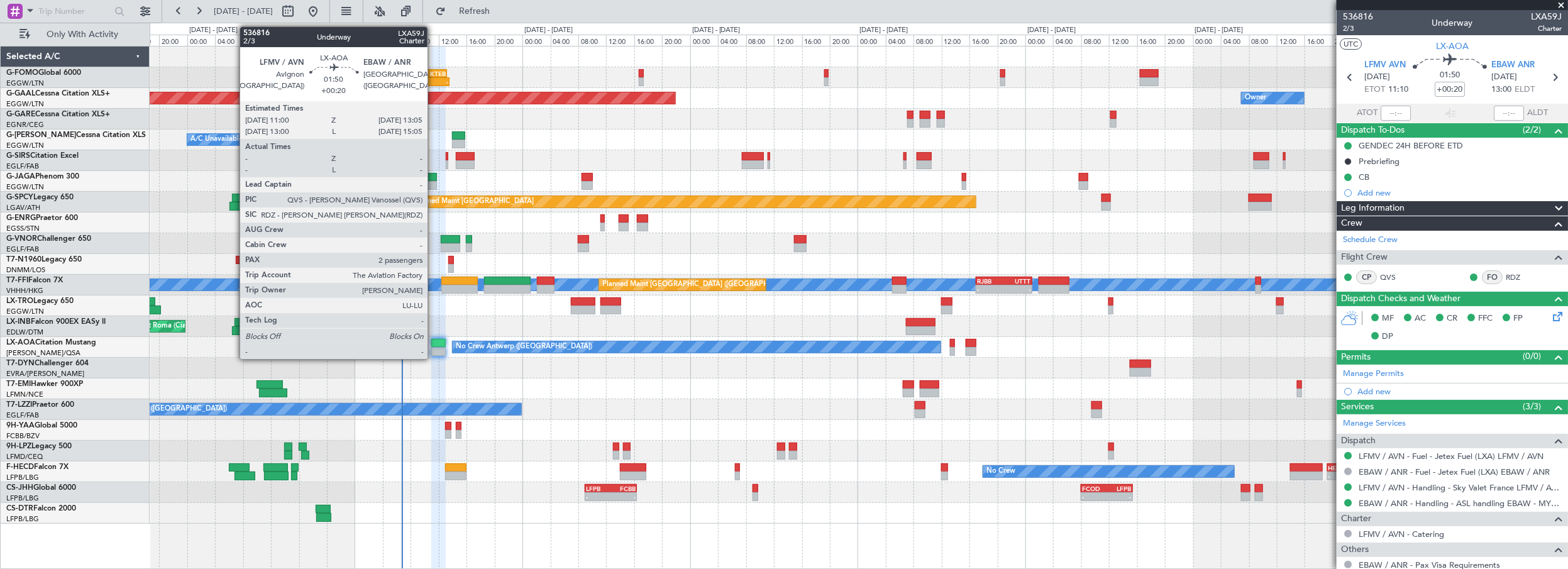
click at [434, 340] on div at bounding box center [439, 343] width 15 height 9
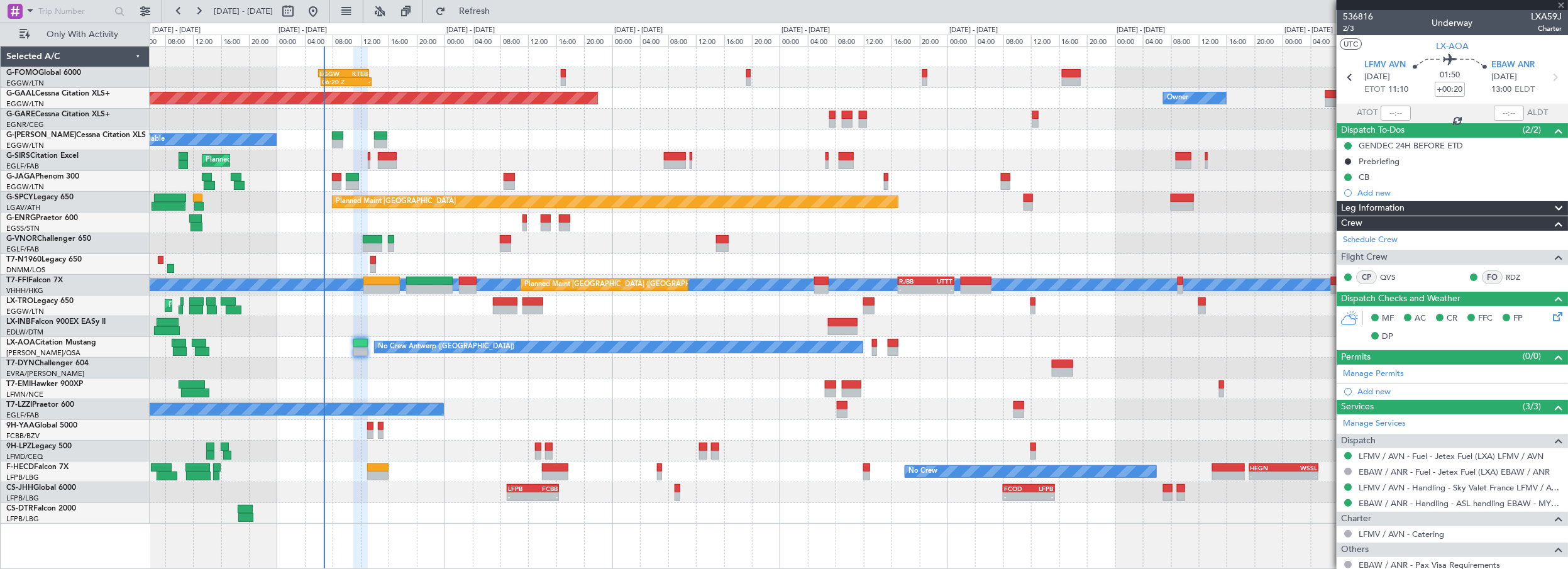
click at [548, 399] on div "06:20 Z - EGGW 06:00 Z KTEB 13:15 Z Owner Planned [GEOGRAPHIC_DATA] A/C Unavail…" at bounding box center [859, 285] width 1419 height 477
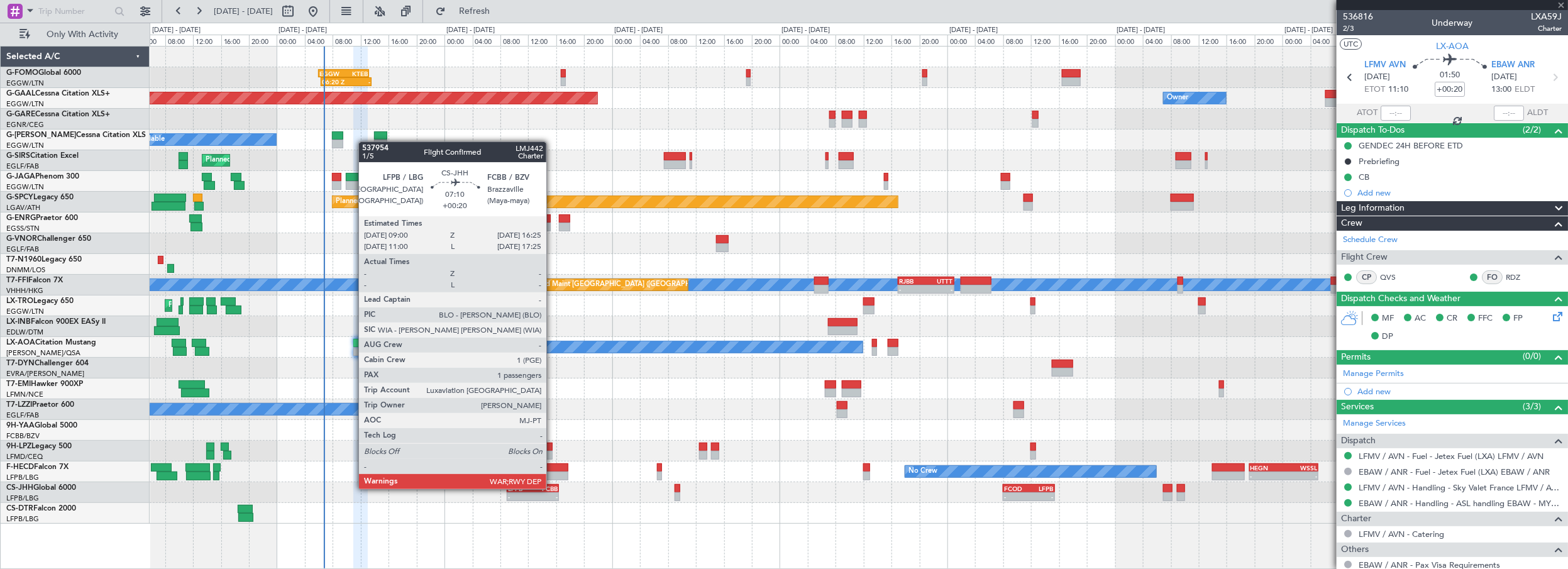
click at [552, 488] on div "FCBB" at bounding box center [545, 488] width 24 height 7
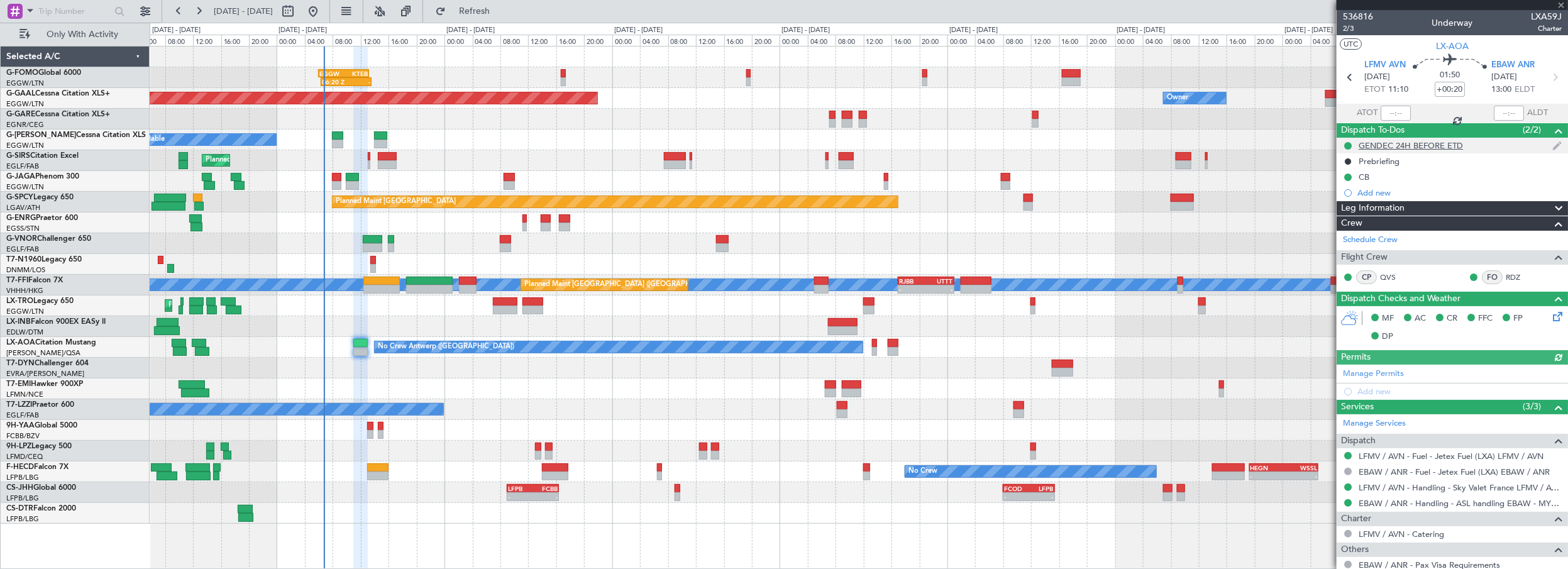
type input "1"
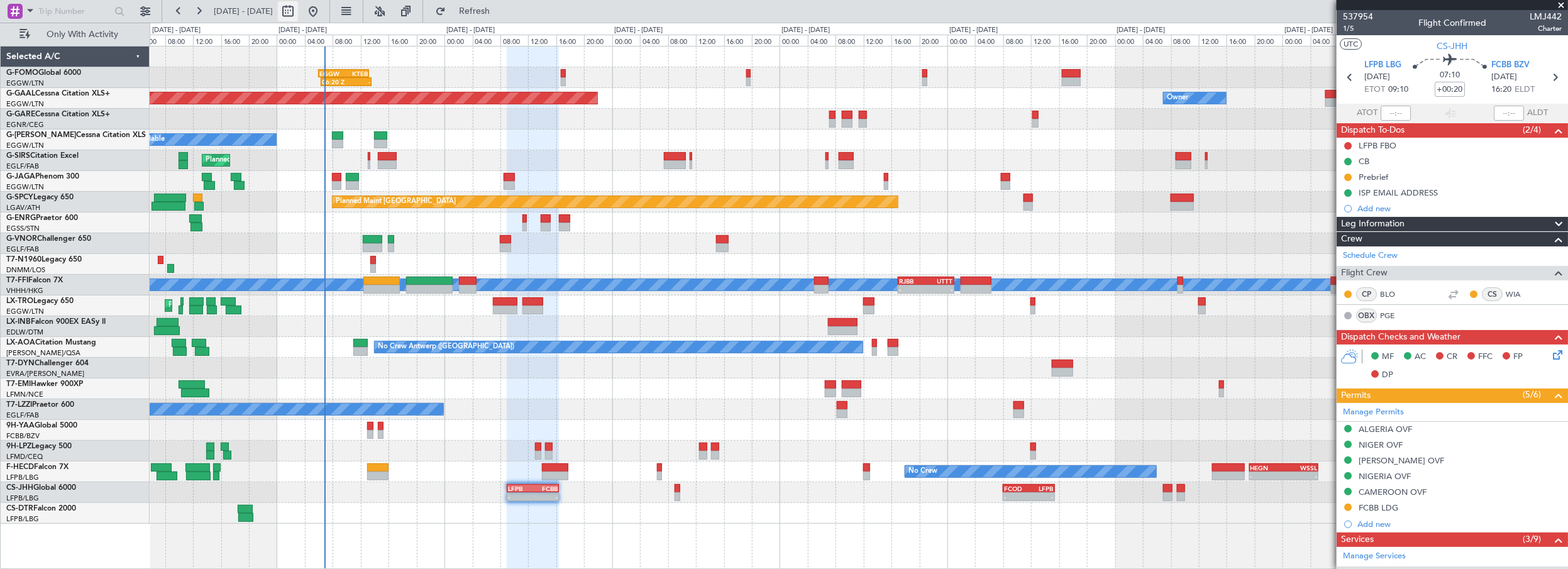
click at [298, 11] on button at bounding box center [288, 11] width 20 height 20
select select "9"
select select "2025"
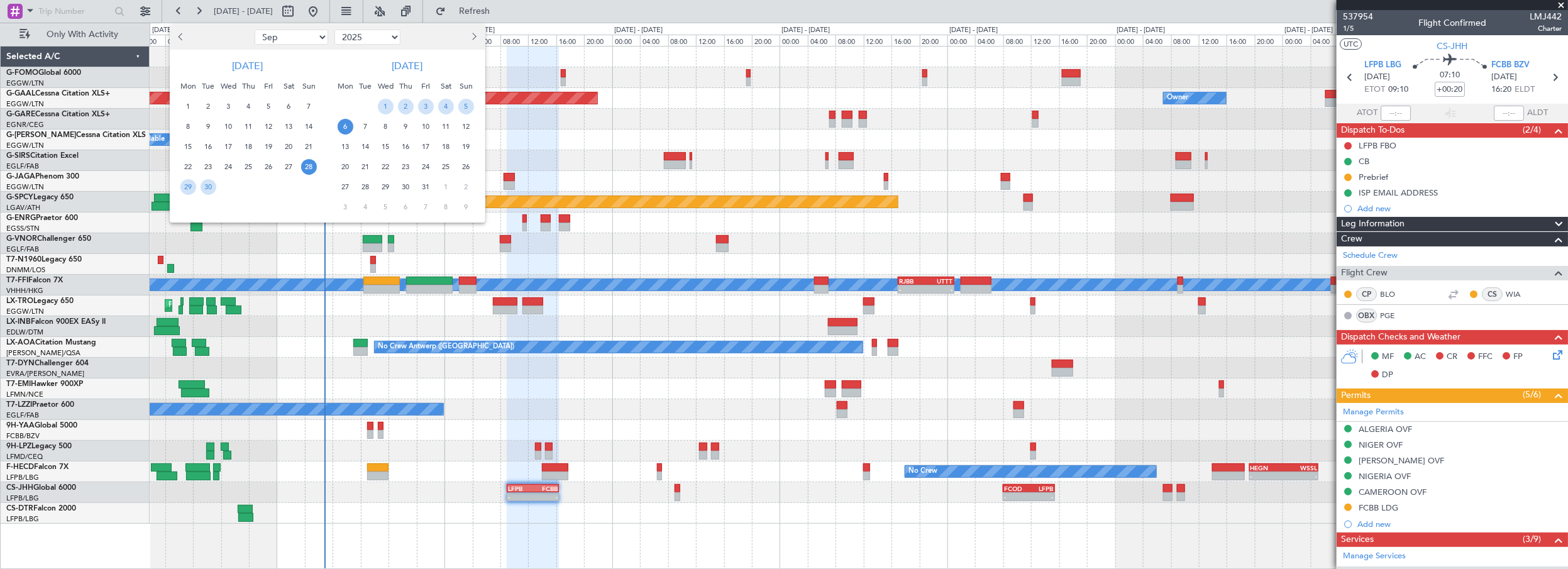
click at [314, 38] on select "Jan Feb Mar Apr May Jun [DATE] Aug Sep Oct Nov Dec" at bounding box center [291, 37] width 73 height 15
select select "4"
click at [254, 30] on select "Jan Feb Mar Apr May Jun [DATE] Aug Sep Oct Nov Dec" at bounding box center [291, 37] width 73 height 15
click at [631, 394] on div at bounding box center [784, 284] width 1568 height 569
